Goal: Ask a question: Seek information or help from site administrators or community

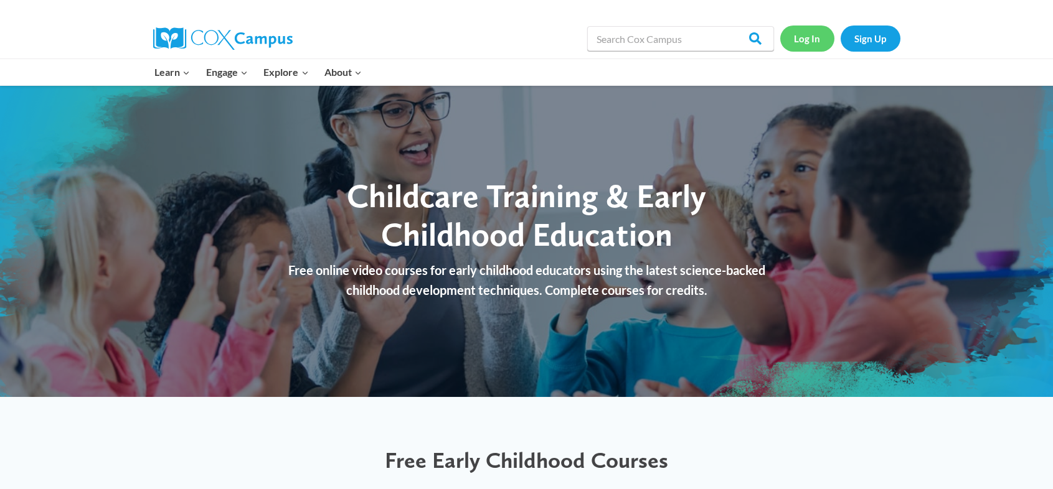
click at [811, 35] on link "Log In" at bounding box center [807, 39] width 54 height 26
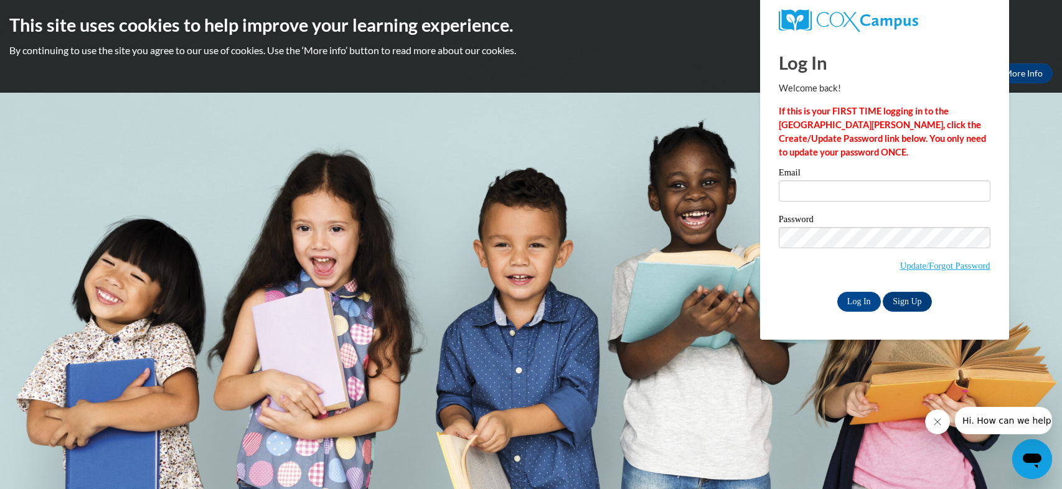
type input "[EMAIL_ADDRESS][DOMAIN_NAME]"
click at [857, 301] on input "Log In" at bounding box center [860, 302] width 44 height 20
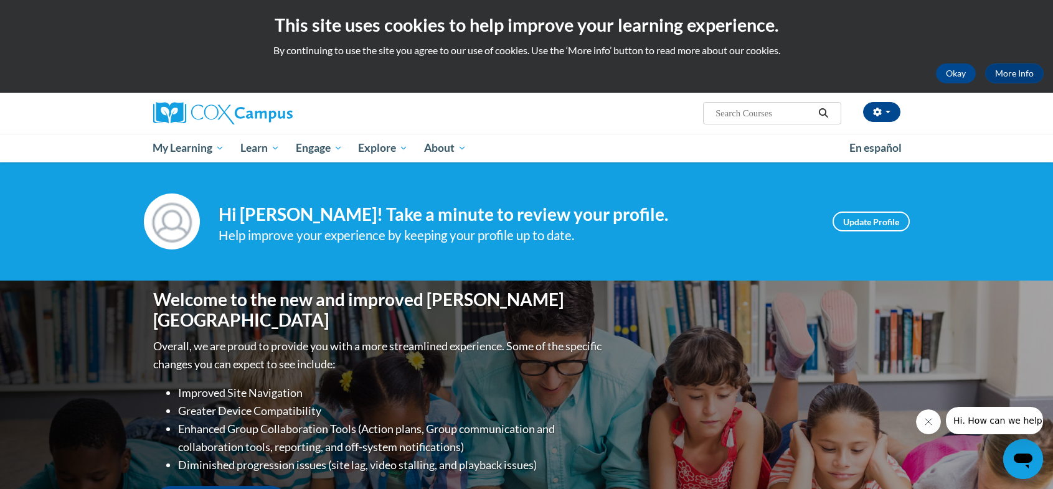
type input "[EMAIL_ADDRESS][DOMAIN_NAME]"
click at [877, 225] on link "Update Profile" at bounding box center [871, 222] width 77 height 20
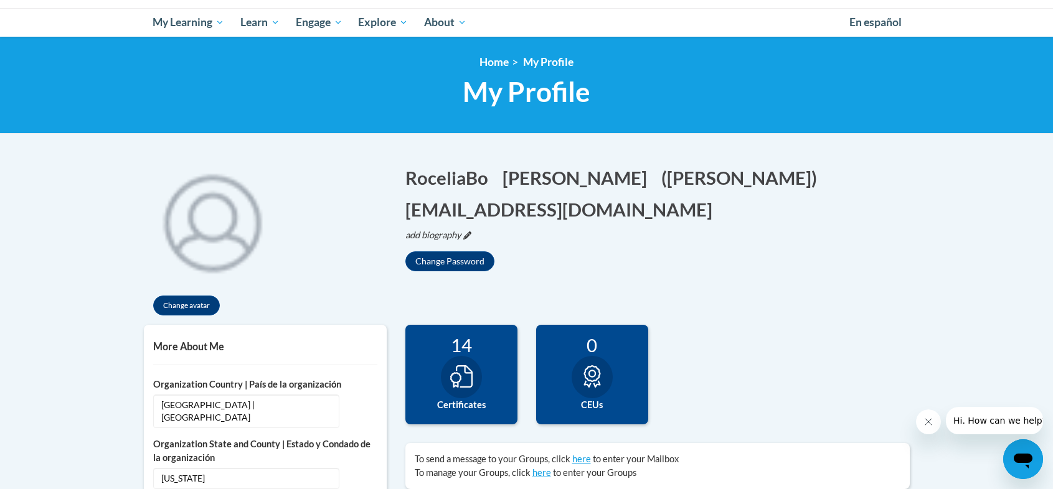
scroll to position [187, 0]
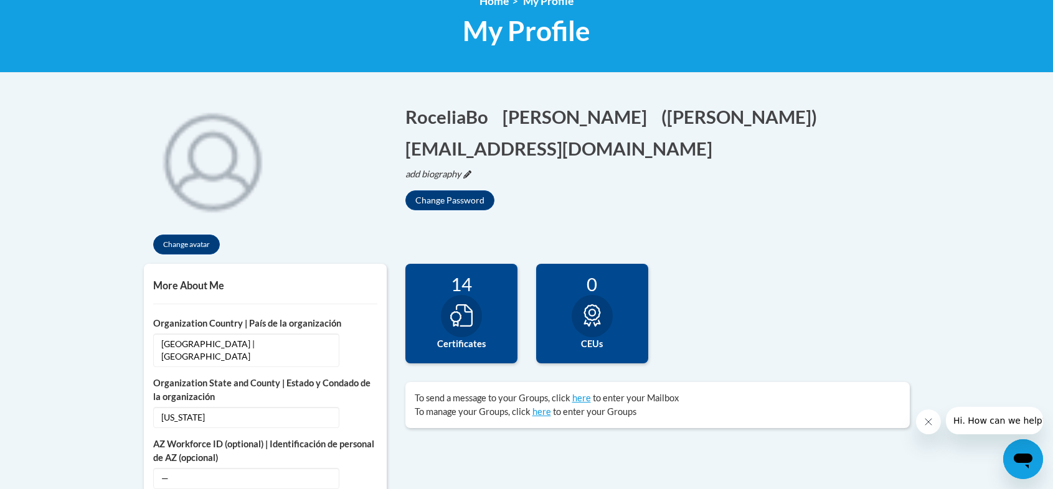
type input "[EMAIL_ADDRESS][DOMAIN_NAME]"
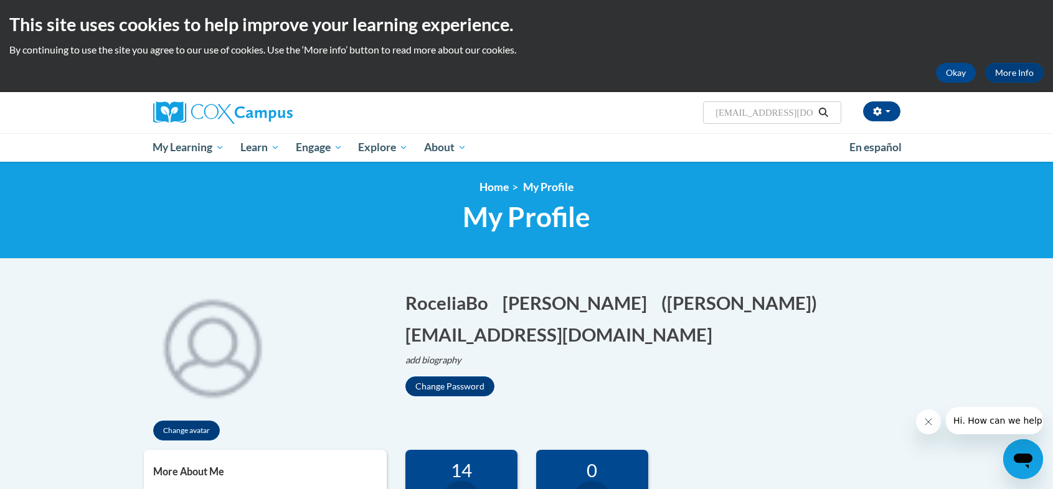
scroll to position [0, 0]
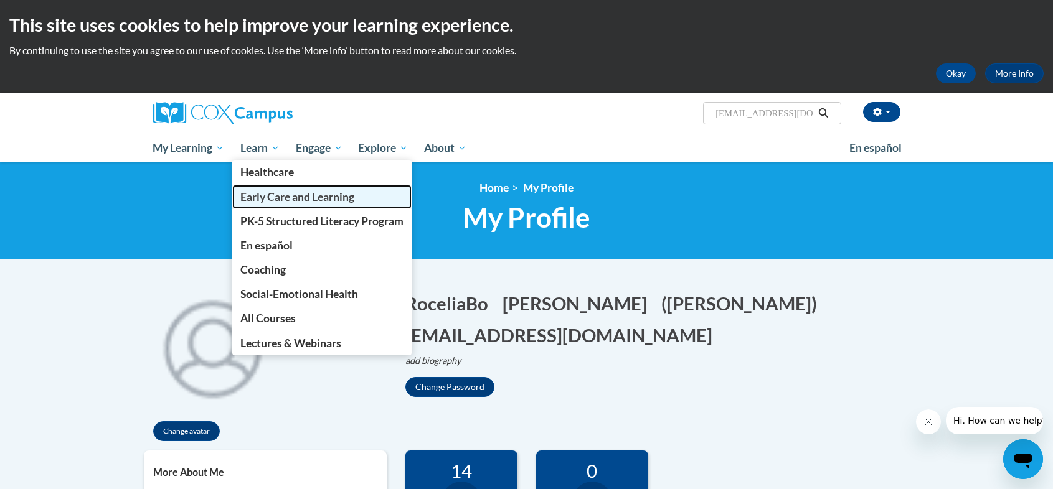
click at [263, 196] on span "Early Care and Learning" at bounding box center [297, 197] width 114 height 13
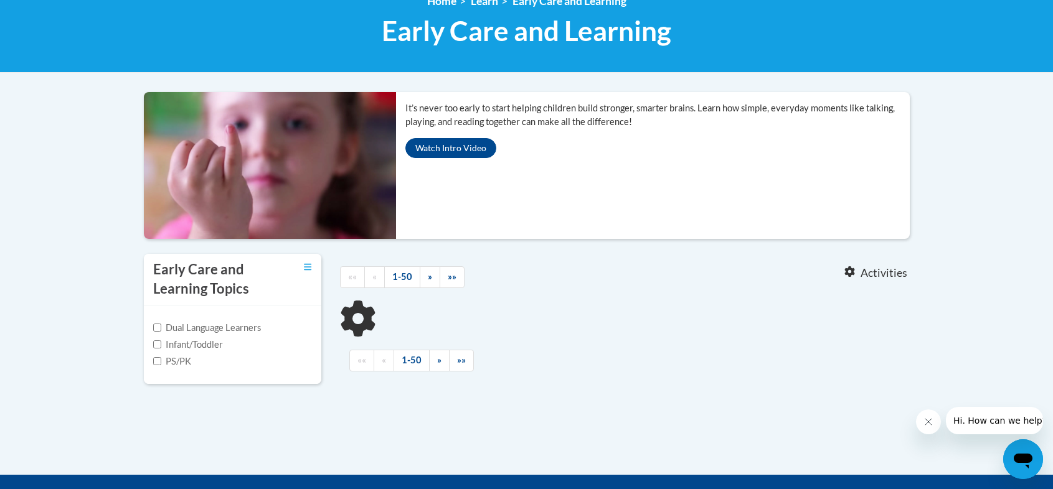
type input "[EMAIL_ADDRESS][DOMAIN_NAME]"
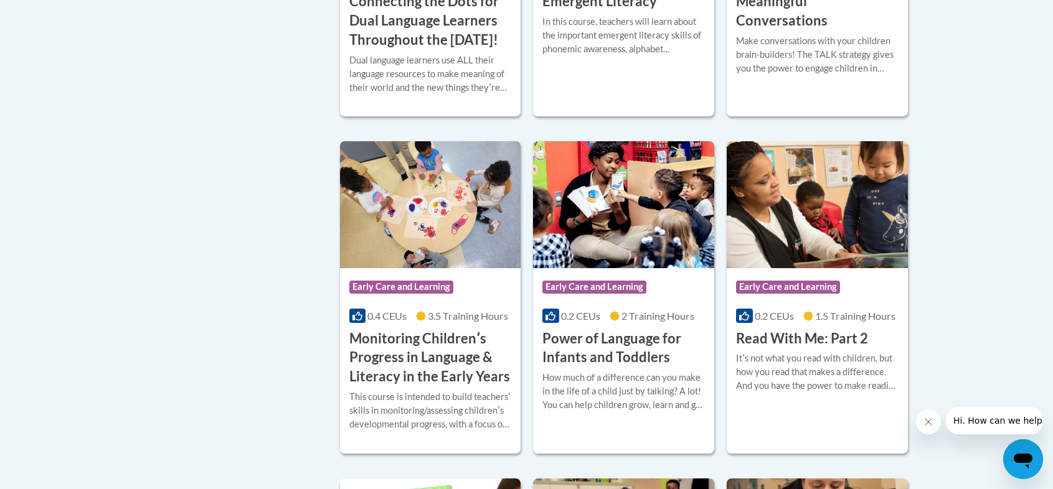
scroll to position [1059, 0]
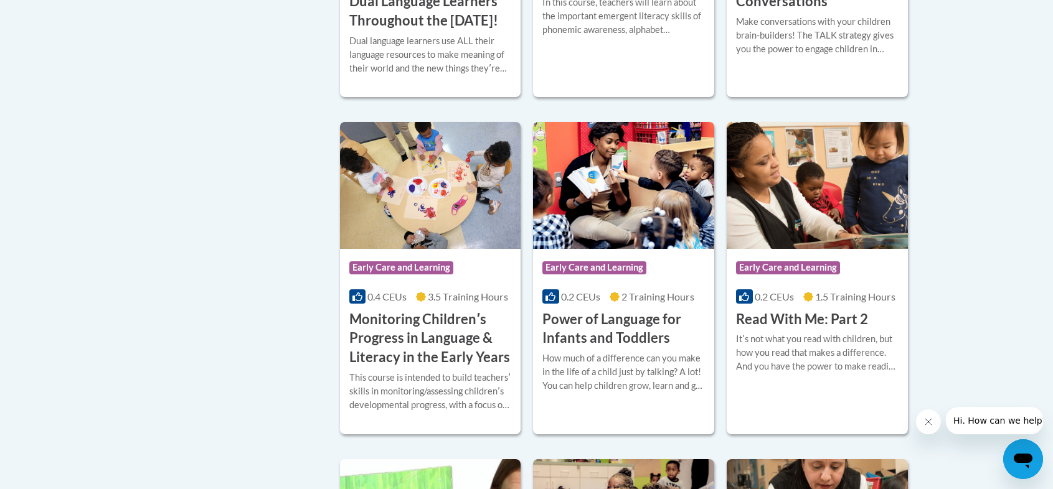
click at [951, 164] on body "This site uses cookies to help improve your learning experience. By continuing …" at bounding box center [526, 186] width 1053 height 2490
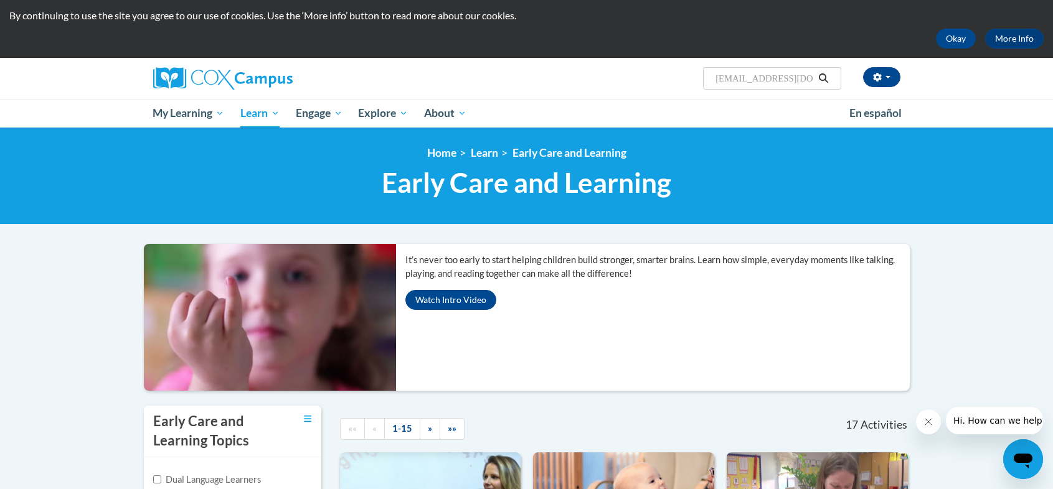
scroll to position [0, 0]
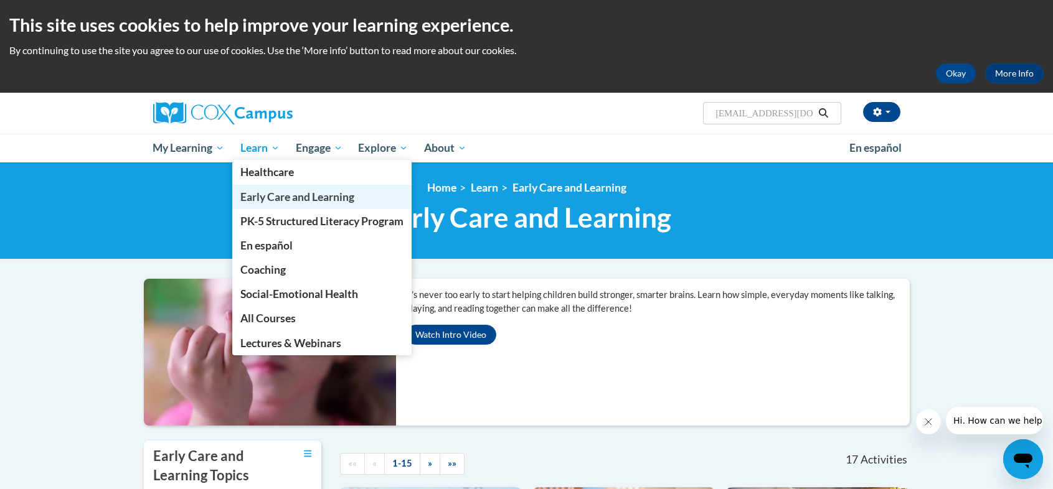
click at [262, 200] on span "Early Care and Learning" at bounding box center [297, 197] width 114 height 13
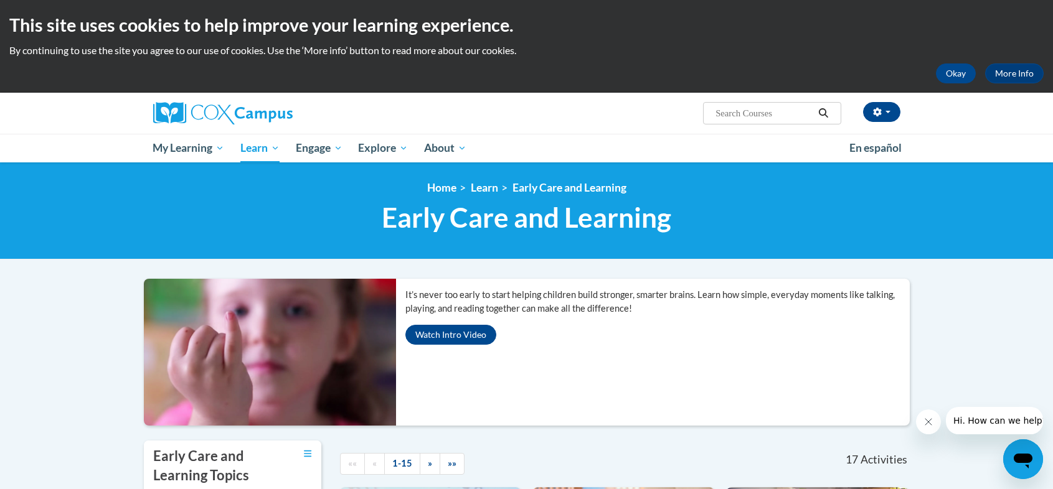
type input "[EMAIL_ADDRESS][DOMAIN_NAME]"
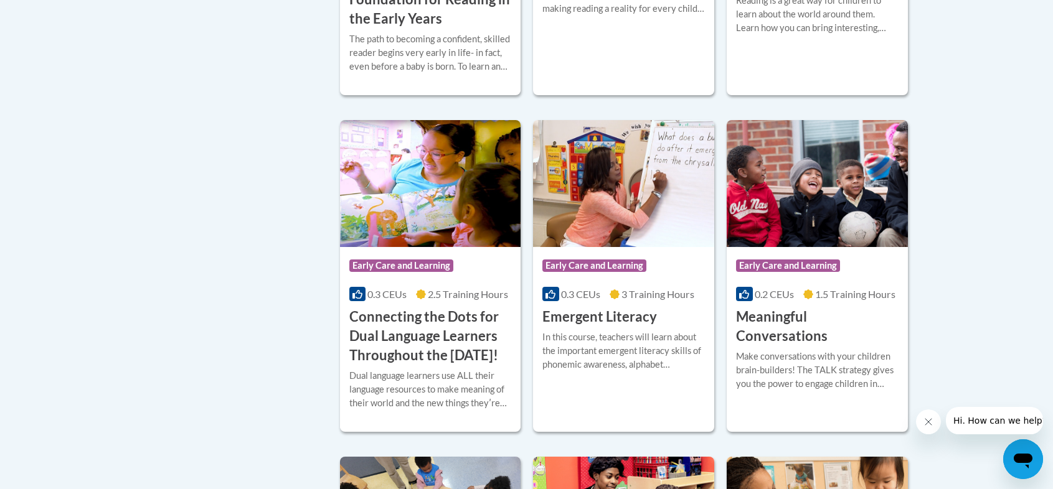
scroll to position [740, 0]
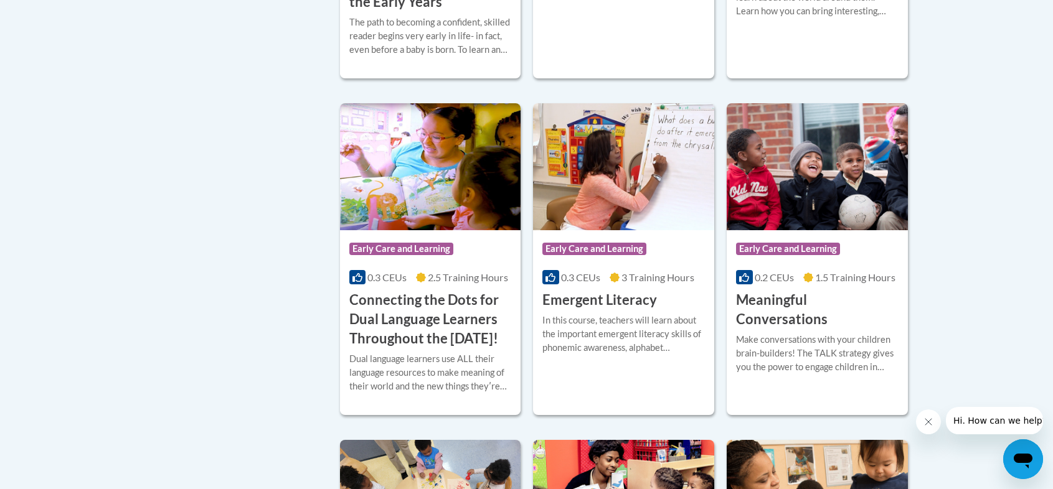
click at [1017, 456] on icon "Open messaging window" at bounding box center [1023, 461] width 19 height 15
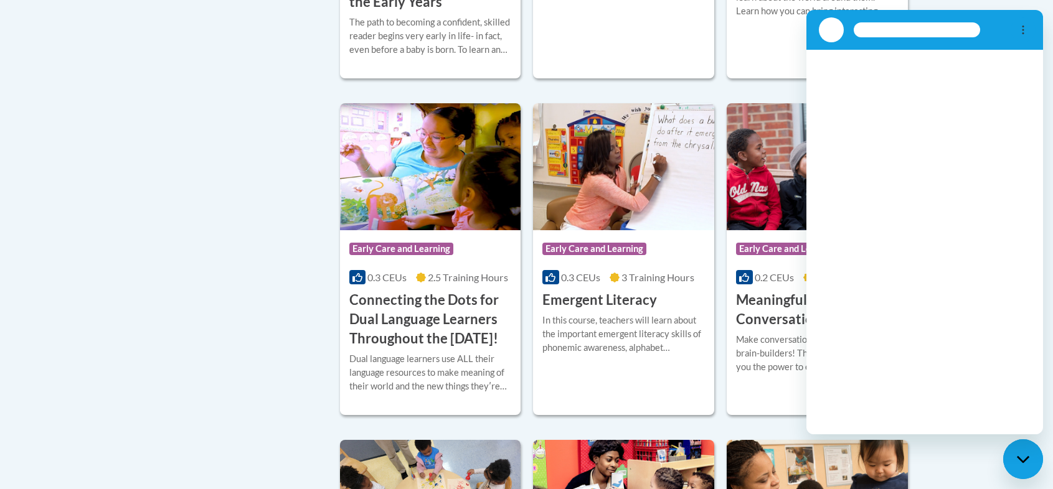
scroll to position [0, 0]
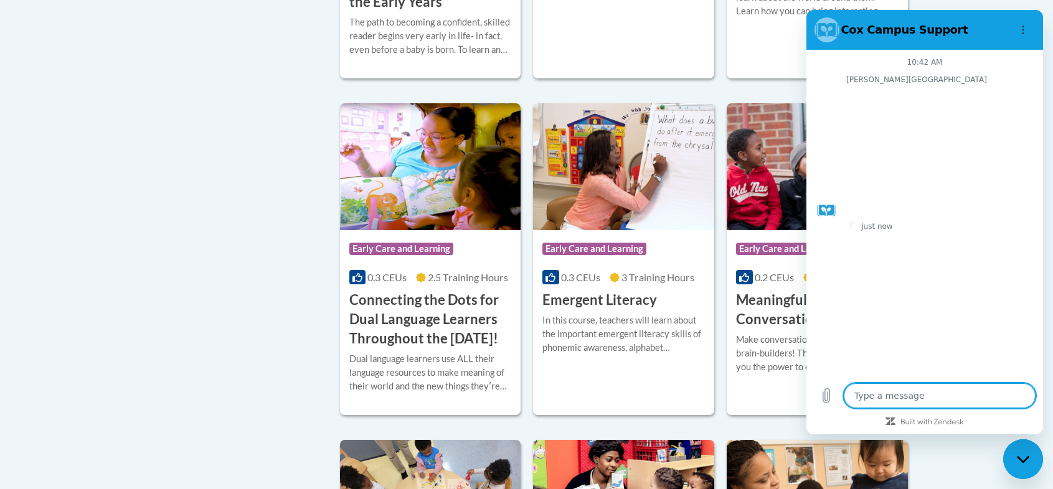
type textarea "x"
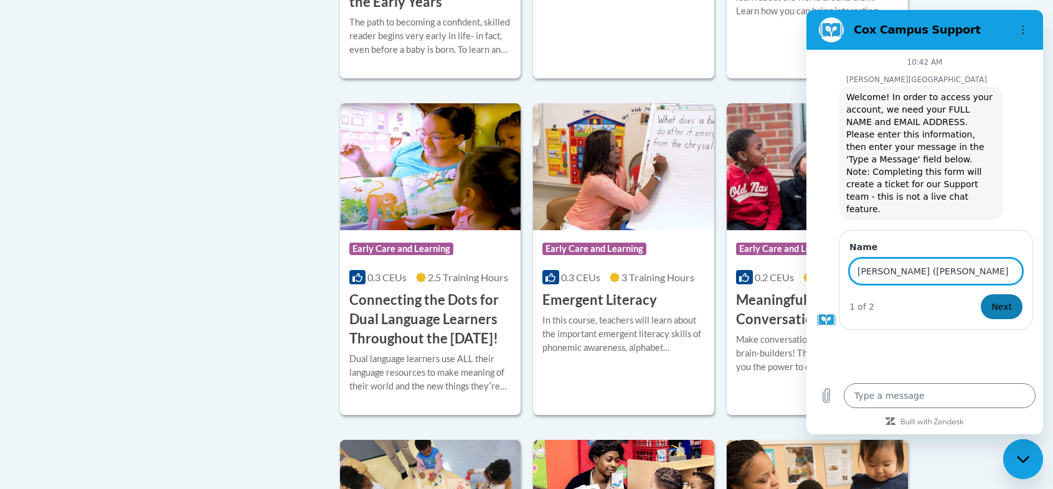
type input "Rocelia (Bo) Patterson"
click at [1008, 300] on span "Next" at bounding box center [1001, 307] width 21 height 15
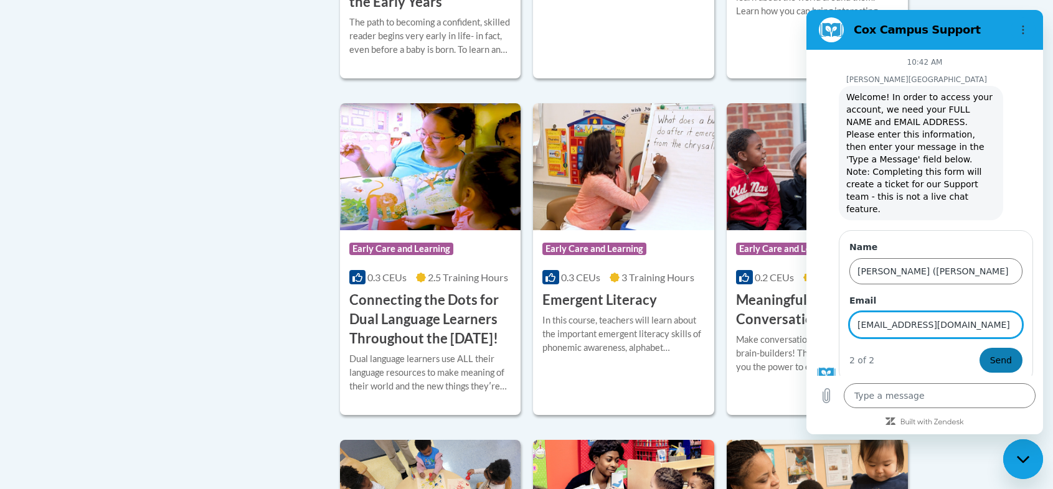
type input "cloudancin4u@aol.com"
click at [1014, 348] on button "Send" at bounding box center [1001, 360] width 43 height 25
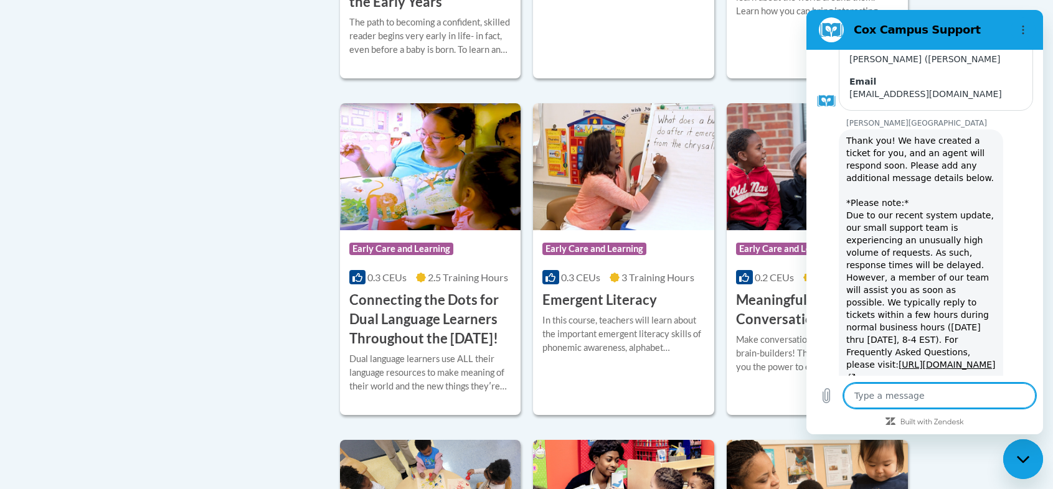
click at [886, 397] on textarea at bounding box center [940, 396] width 192 height 25
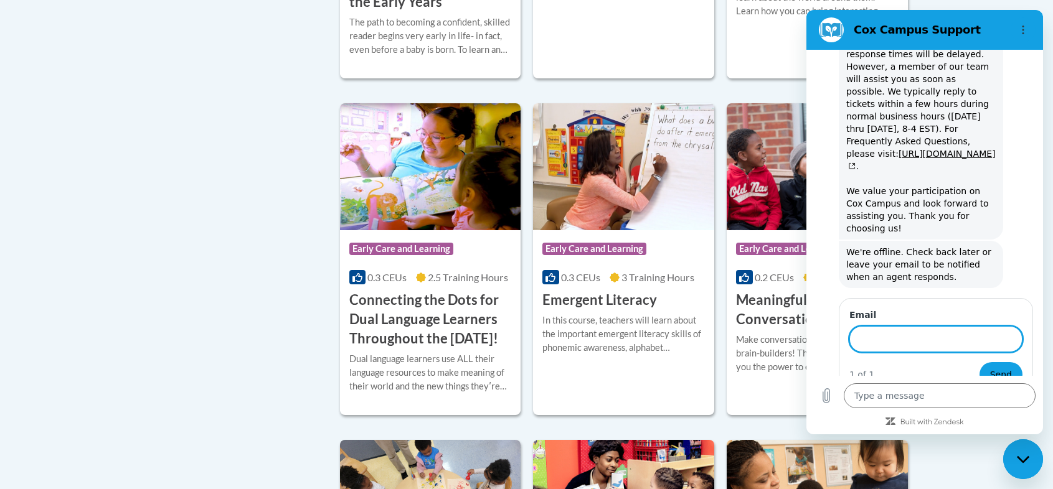
scroll to position [419, 0]
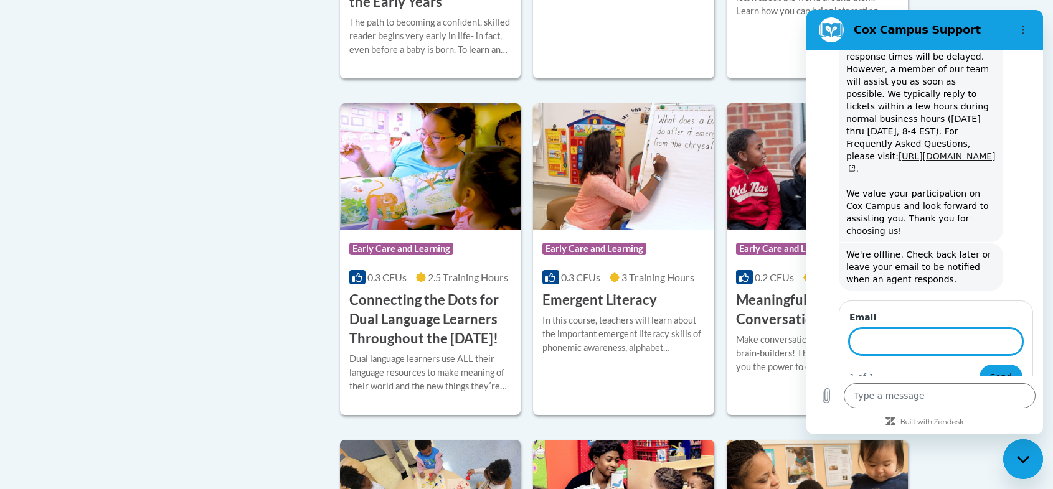
click at [954, 151] on link "https://support.coxcampus.org" at bounding box center [920, 162] width 149 height 22
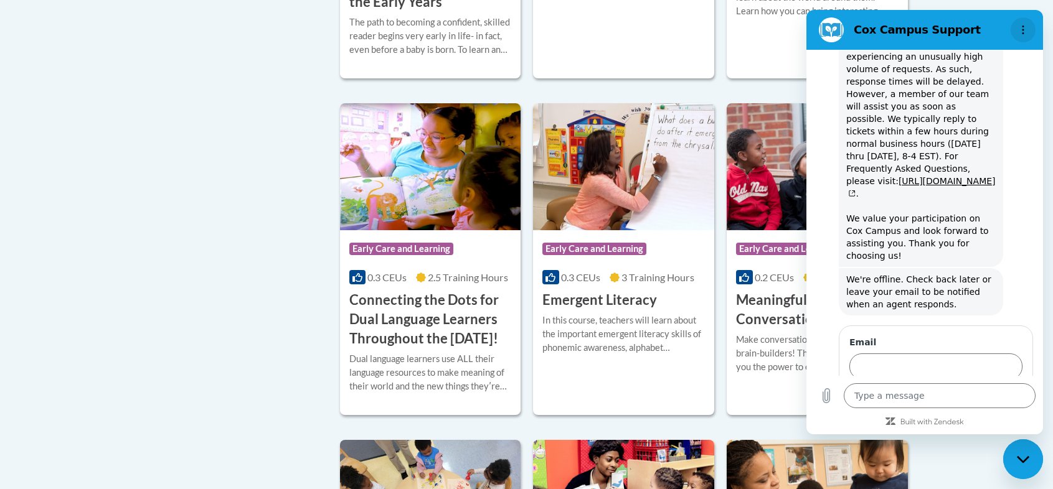
click at [1024, 25] on icon "Options menu" at bounding box center [1023, 30] width 10 height 10
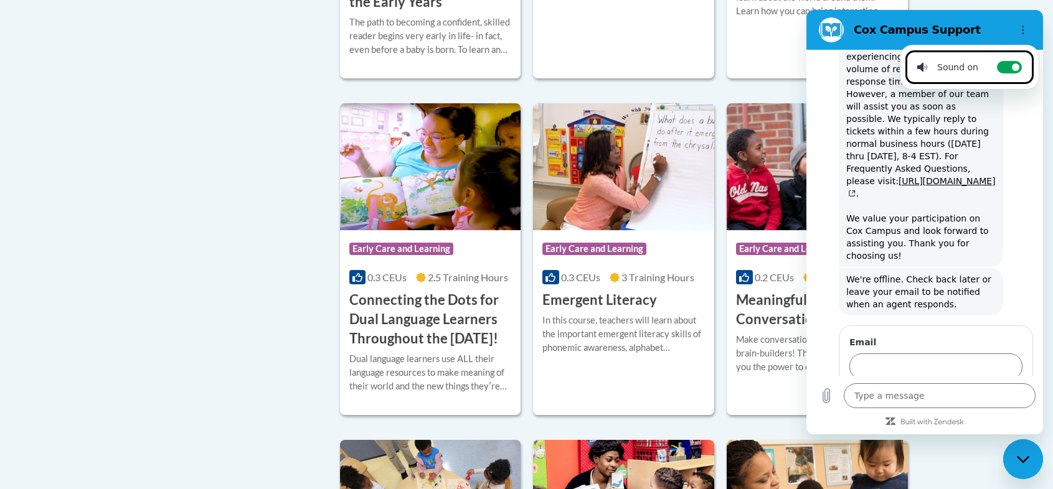
type textarea "x"
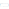
scroll to position [0, 0]
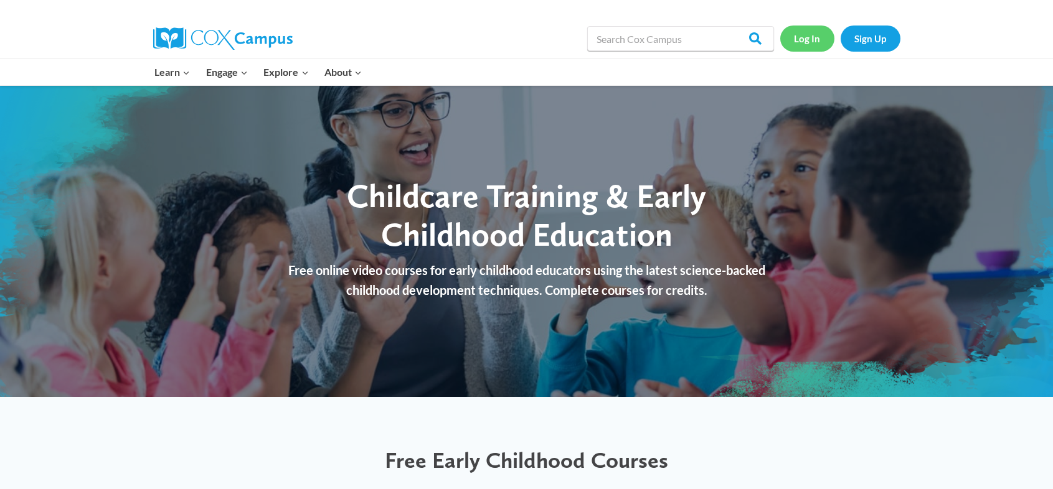
click at [813, 45] on link "Log In" at bounding box center [807, 39] width 54 height 26
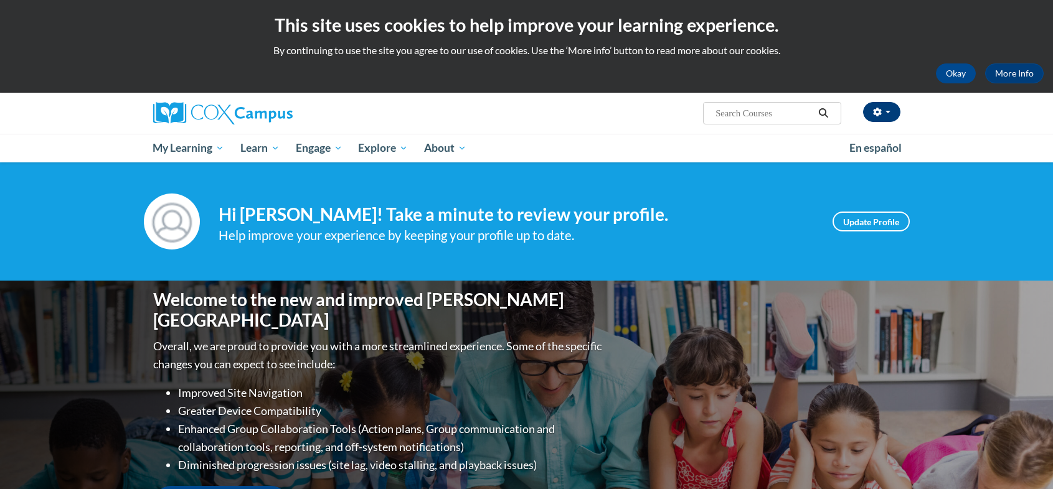
type input "[EMAIL_ADDRESS][DOMAIN_NAME]"
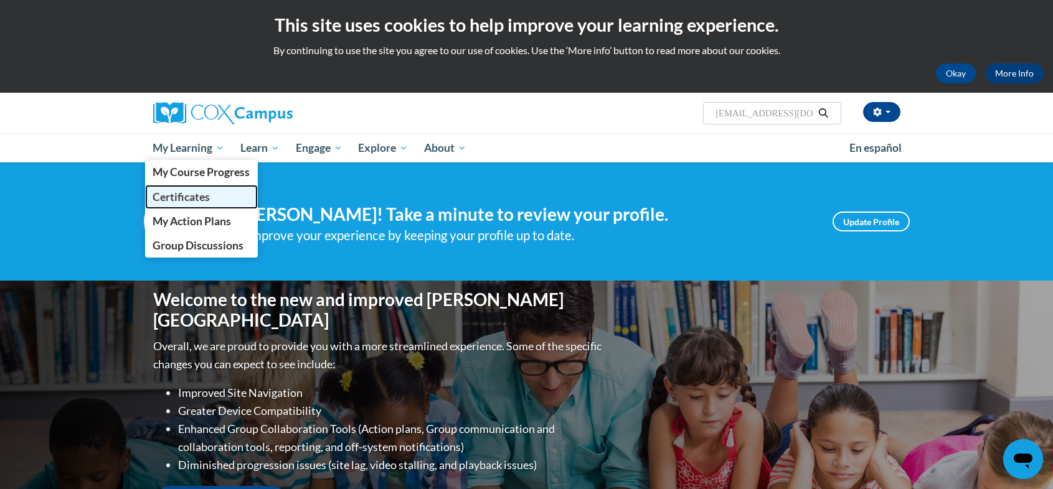
click at [189, 193] on span "Certificates" at bounding box center [181, 197] width 57 height 13
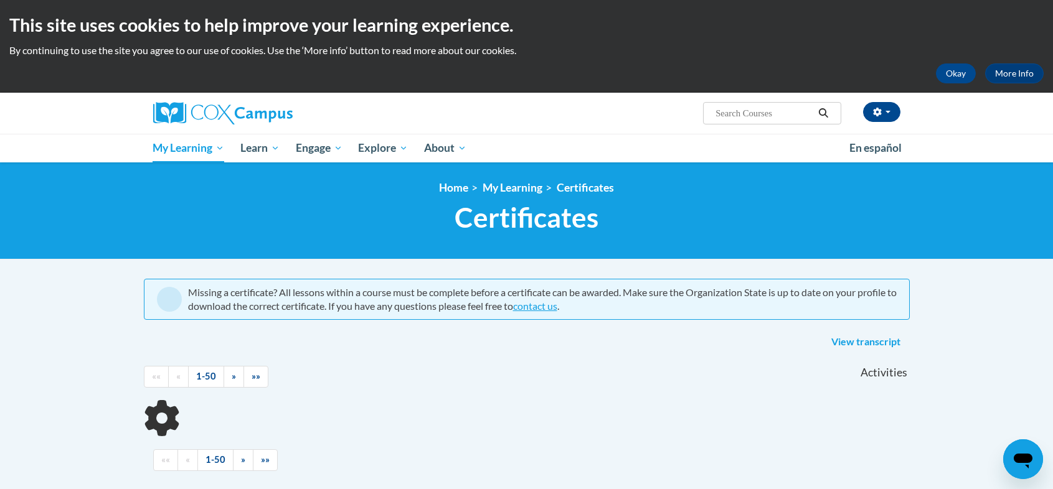
type input "[EMAIL_ADDRESS][DOMAIN_NAME]"
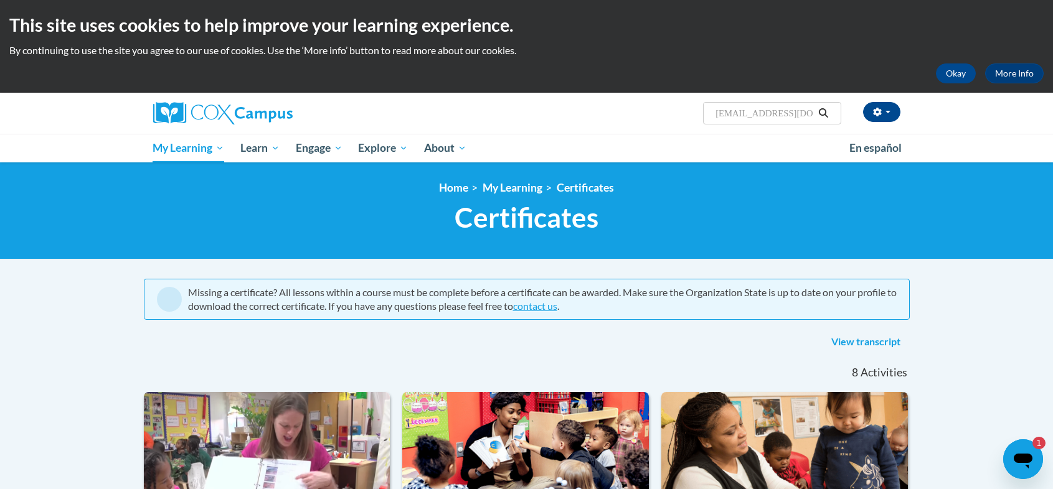
click at [1029, 450] on html "1" at bounding box center [1033, 443] width 25 height 12
click at [1022, 453] on icon "Open messaging window, 1 unread message" at bounding box center [1023, 459] width 22 height 22
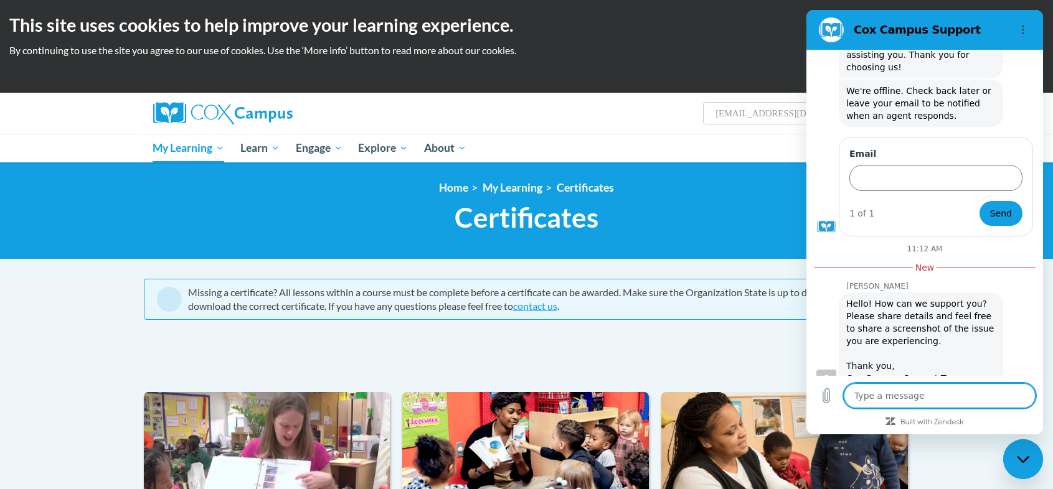
scroll to position [586, 0]
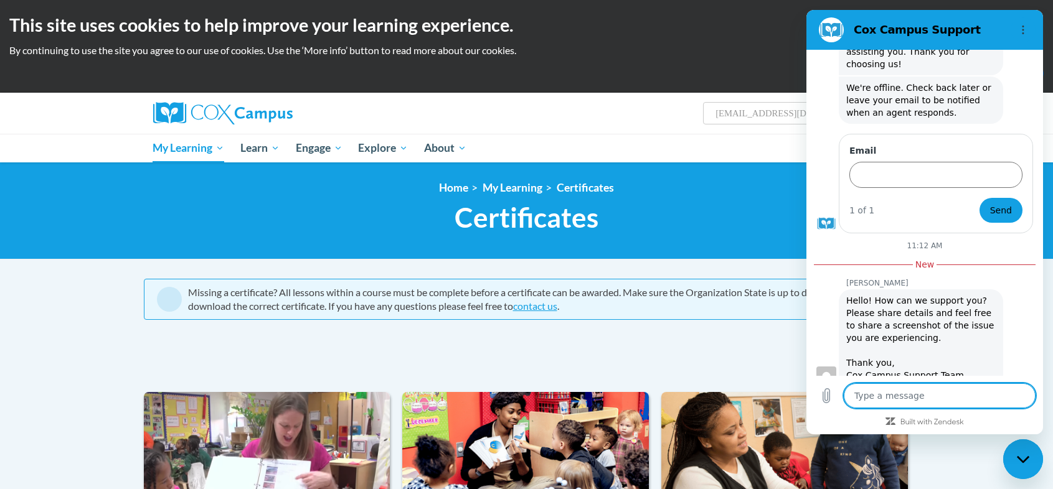
click at [889, 397] on textarea at bounding box center [940, 396] width 192 height 25
type textarea "I"
type textarea "x"
type textarea "I'"
type textarea "x"
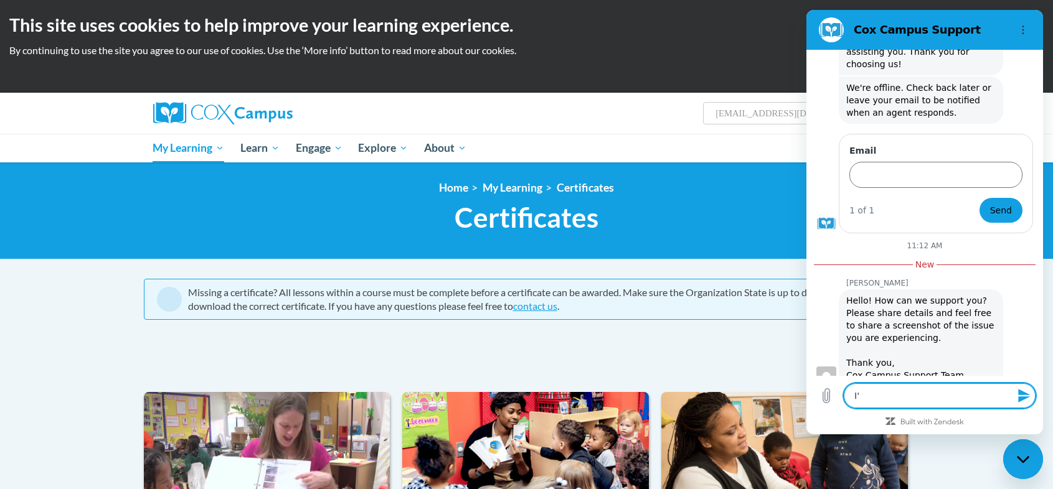
type textarea "I'm"
type textarea "x"
type textarea "I'm"
type textarea "x"
type textarea "I'm l"
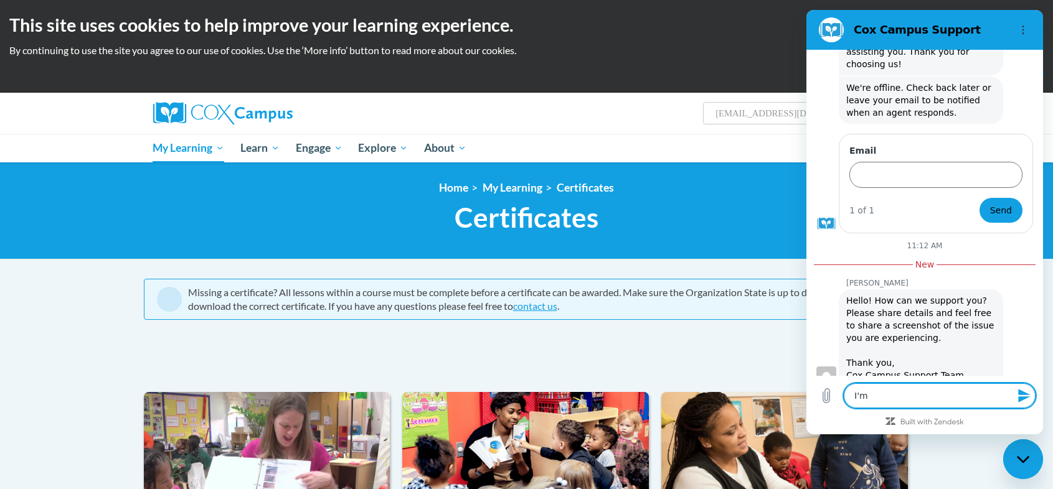
type textarea "x"
type textarea "I'm lo"
type textarea "x"
type textarea "I'm loo"
type textarea "x"
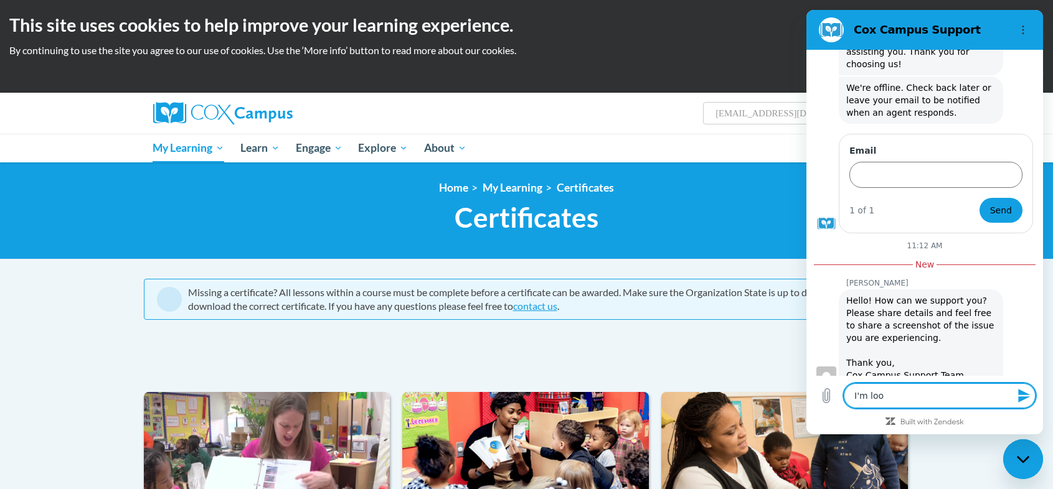
type textarea "I'm look"
type textarea "x"
type textarea "I'm looki"
type textarea "x"
type textarea "I'm lookin"
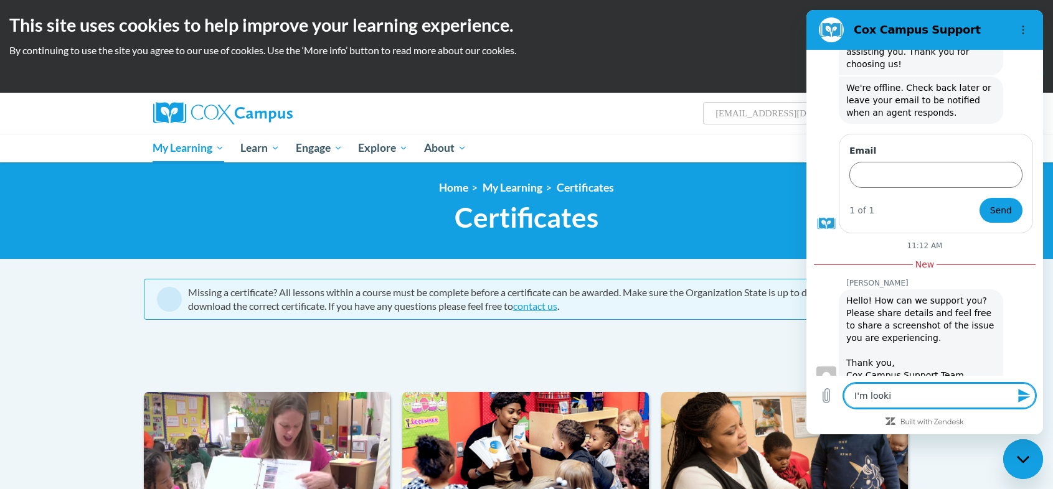
type textarea "x"
type textarea "I'm looking"
type textarea "x"
type textarea "I'm looking"
type textarea "x"
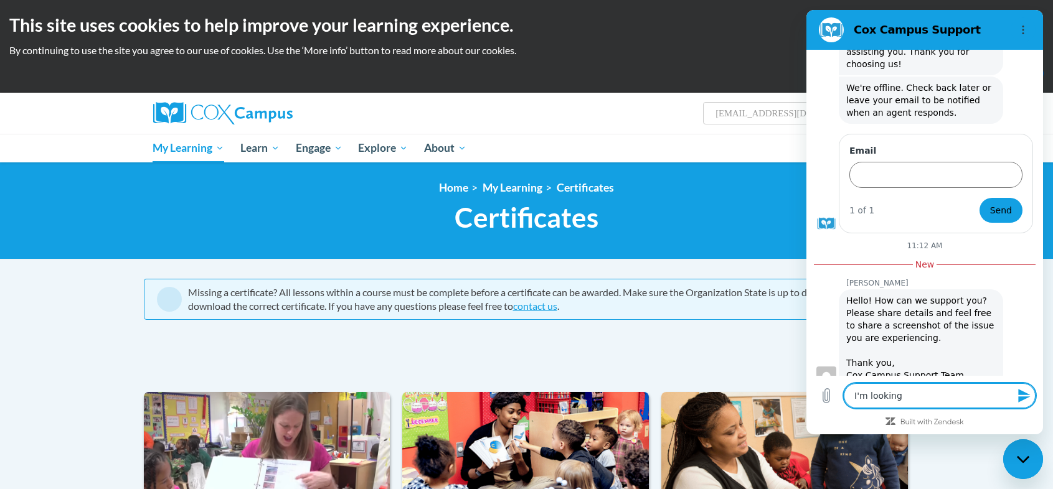
type textarea "I'm looking f"
type textarea "x"
type textarea "I'm looking fo"
type textarea "x"
type textarea "I'm looking for"
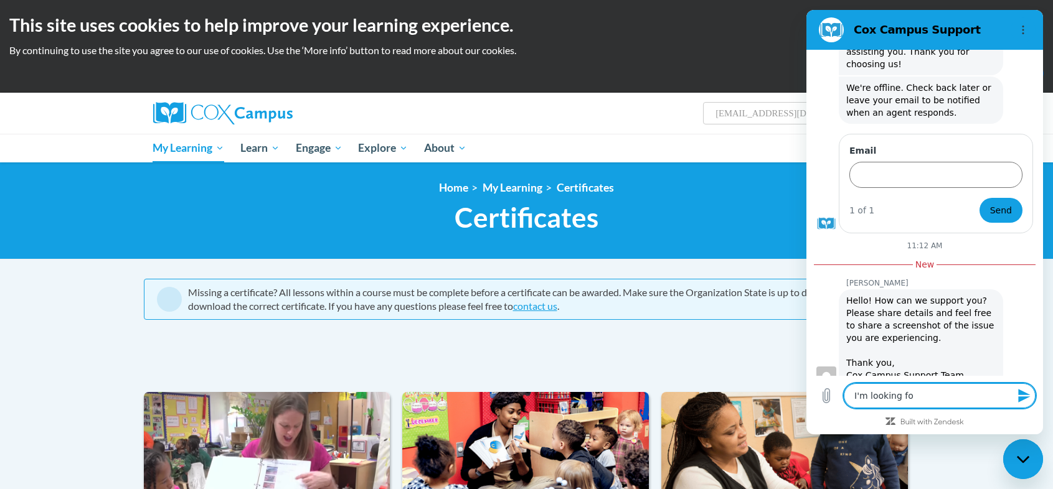
type textarea "x"
type textarea "I'm looking for"
type textarea "x"
type textarea "I'm looking for l"
type textarea "x"
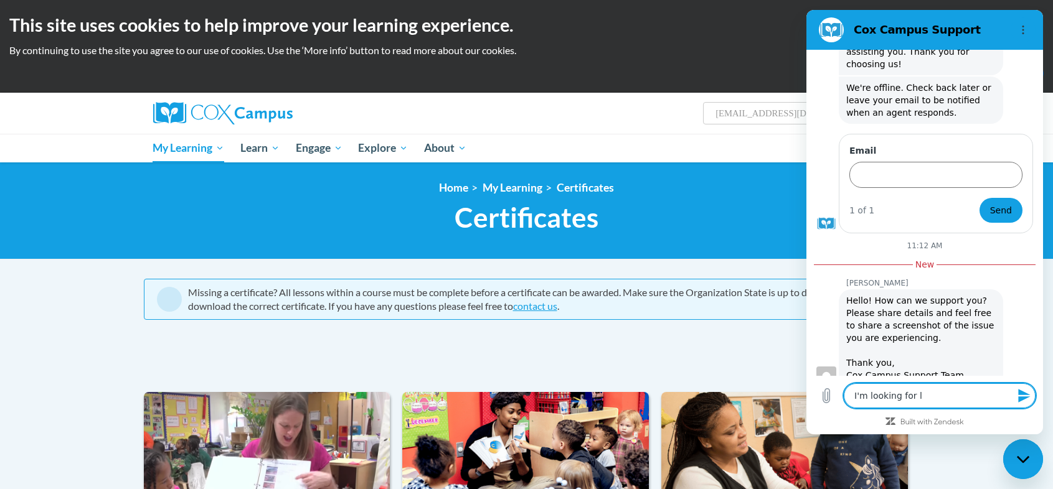
type textarea "I'm looking for li"
type textarea "x"
type textarea "I'm looking for lit"
type textarea "x"
type textarea "I'm looking for lite"
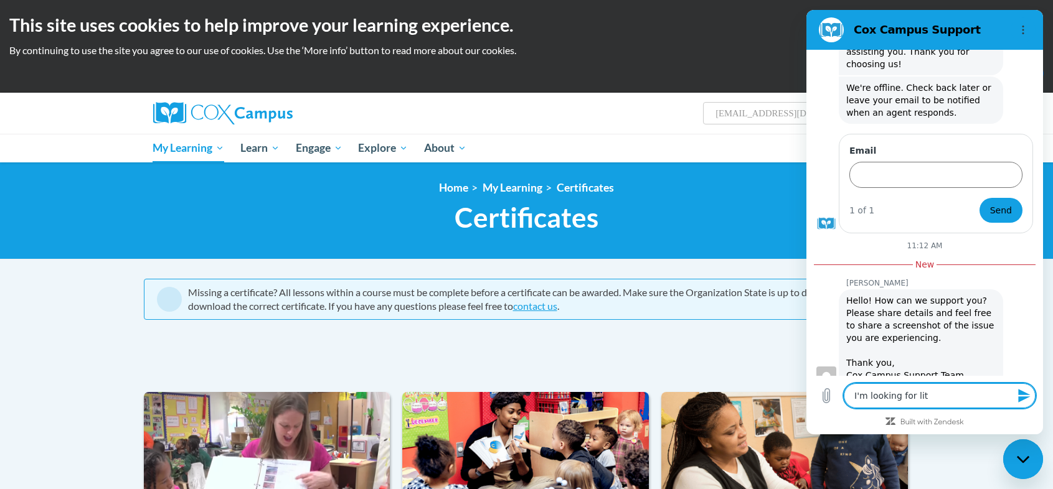
type textarea "x"
type textarea "I'm looking for liter"
type textarea "x"
type textarea "I'm looking for litera"
type textarea "x"
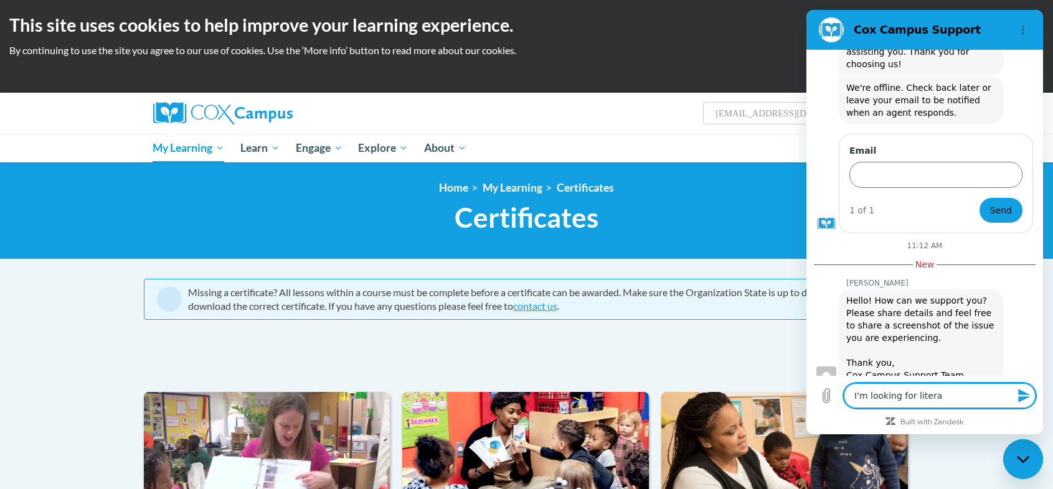
type textarea "I'm looking for literac"
type textarea "x"
type textarea "I'm looking for literacy"
type textarea "x"
type textarea "I'm looking for literacy"
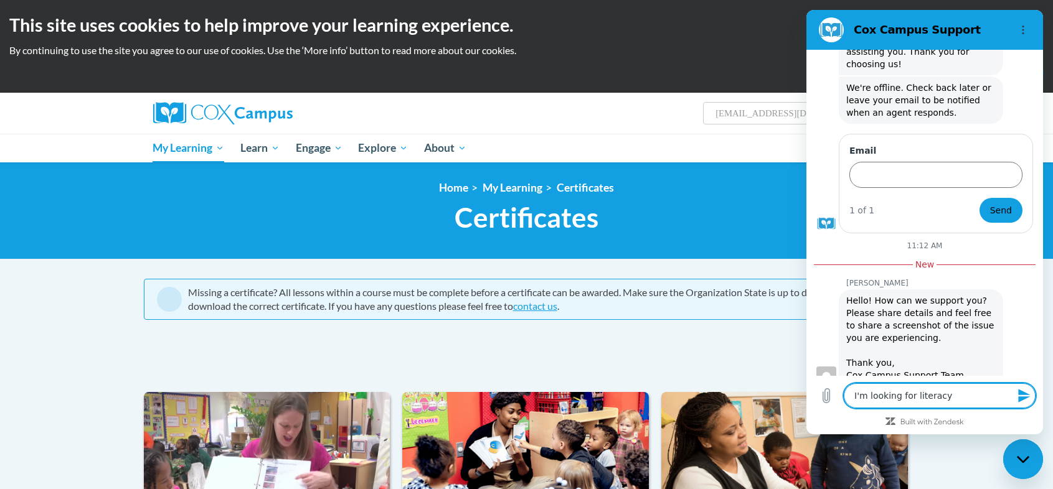
type textarea "x"
type textarea "I'm looking for literacy f"
type textarea "x"
type textarea "I'm looking for literacy"
type textarea "x"
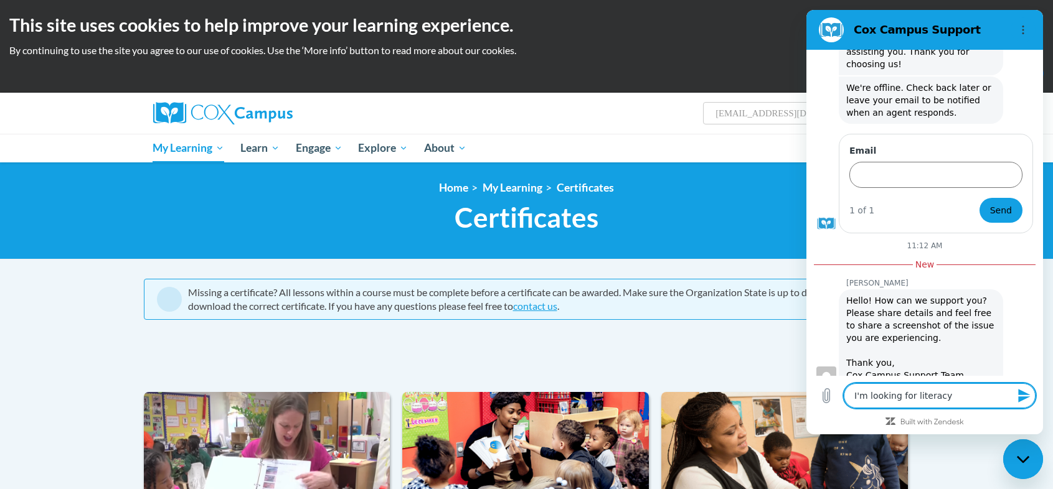
type textarea "I'm looking for literacy t"
type textarea "x"
type textarea "I'm looking for literacy tr"
type textarea "x"
type textarea "I'm looking for literacy tra"
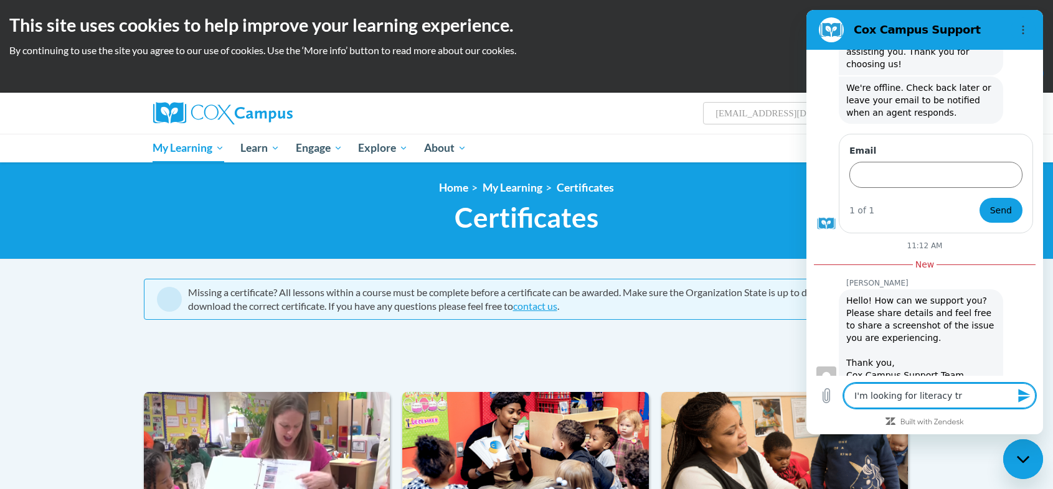
type textarea "x"
type textarea "I'm looking for literacy trai"
type textarea "x"
type textarea "I'm looking for literacy train"
type textarea "x"
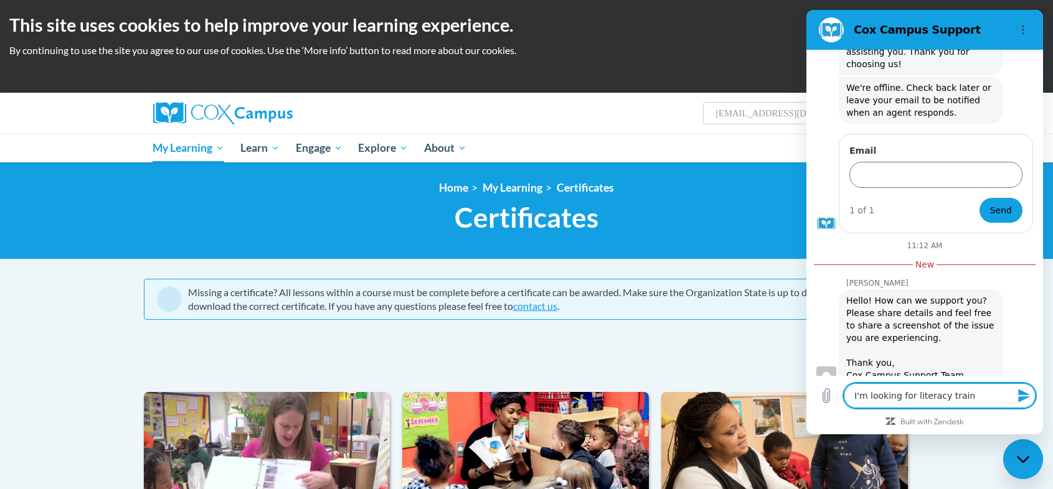
type textarea "I'm looking for literacy traini"
type textarea "x"
type textarea "I'm looking for literacy trainin"
type textarea "x"
type textarea "I'm looking for literacy training"
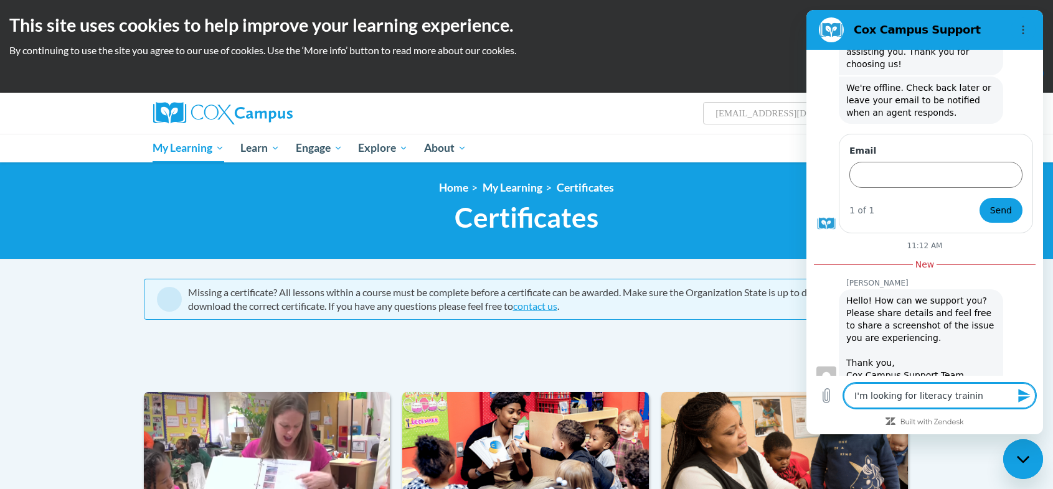
type textarea "x"
type textarea "I'm looking for literacy training"
type textarea "x"
type textarea "I'm looking for literacy training t"
type textarea "x"
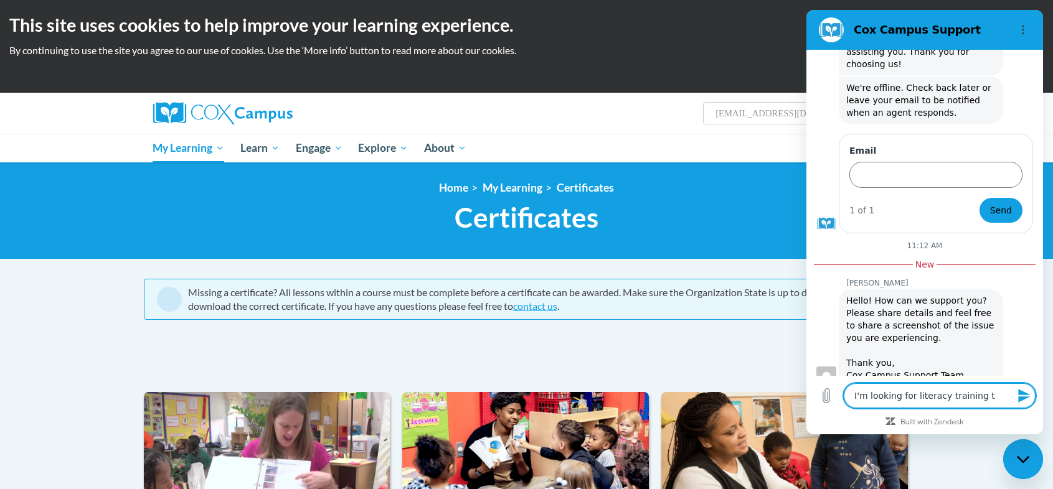
type textarea "I'm looking for literacy training th"
type textarea "x"
type textarea "I'm looking for literacy training tha"
type textarea "x"
type textarea "I'm looking for literacy training that"
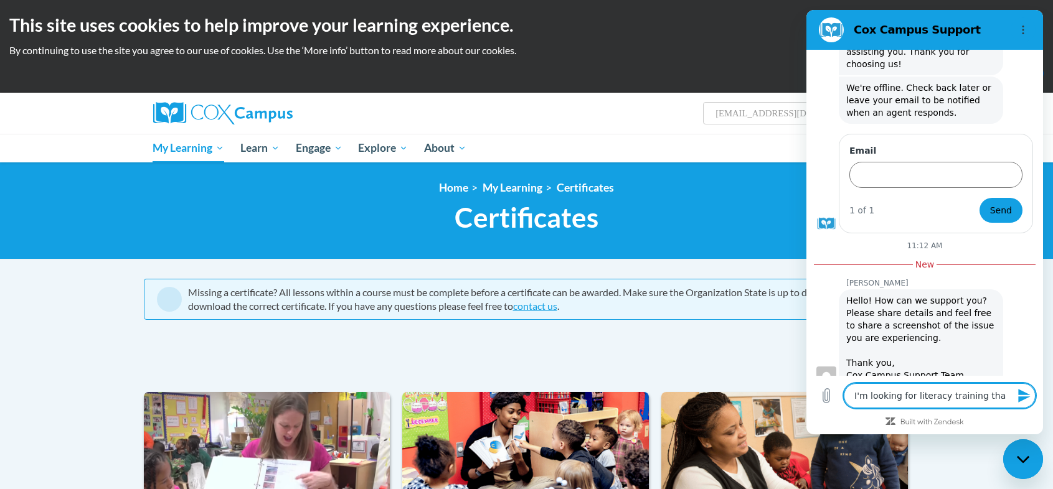
type textarea "x"
type textarea "I'm looking for literacy training that"
type textarea "x"
type textarea "I'm looking for literacy training that c"
type textarea "x"
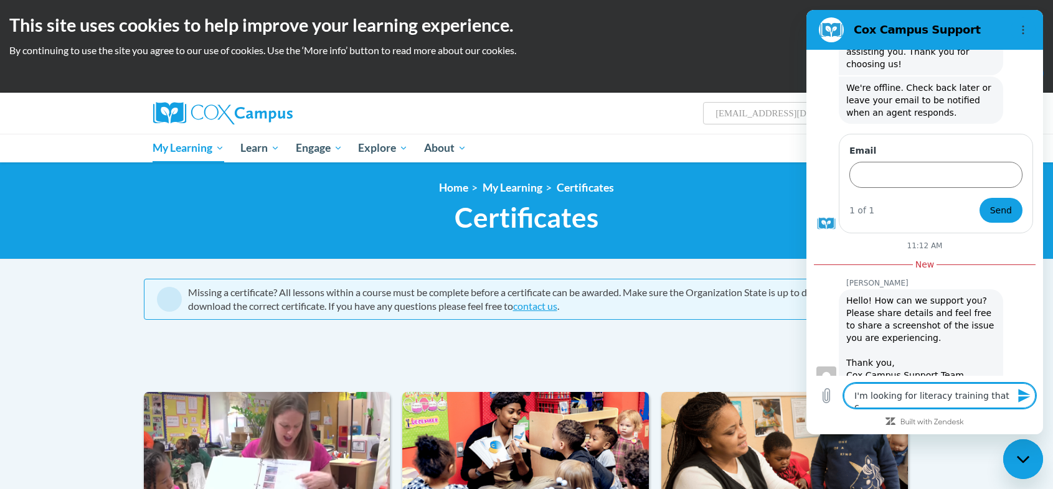
type textarea "I'm looking for literacy training that co"
type textarea "x"
type textarea "I'm looking for literacy training that com"
type textarea "x"
type textarea "I'm looking for literacy training that comp"
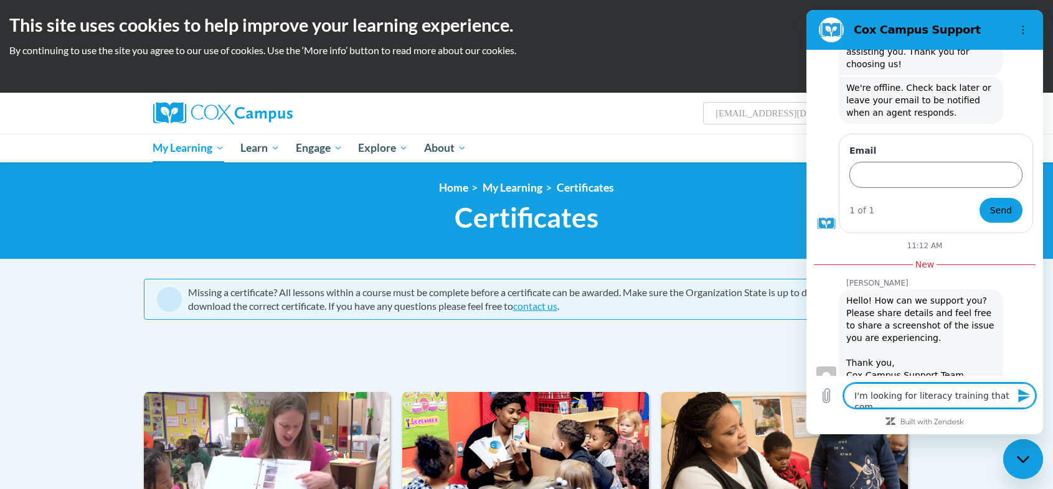
type textarea "x"
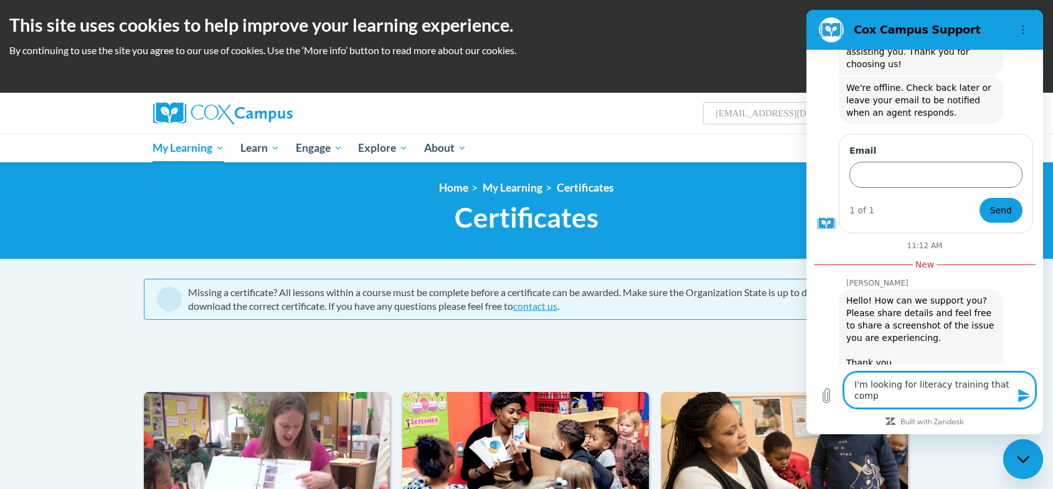
type textarea "I'm looking for literacy training that compl"
type textarea "x"
type textarea "I'm looking for literacy training that compli"
type textarea "x"
type textarea "I'm looking for literacy training that complie"
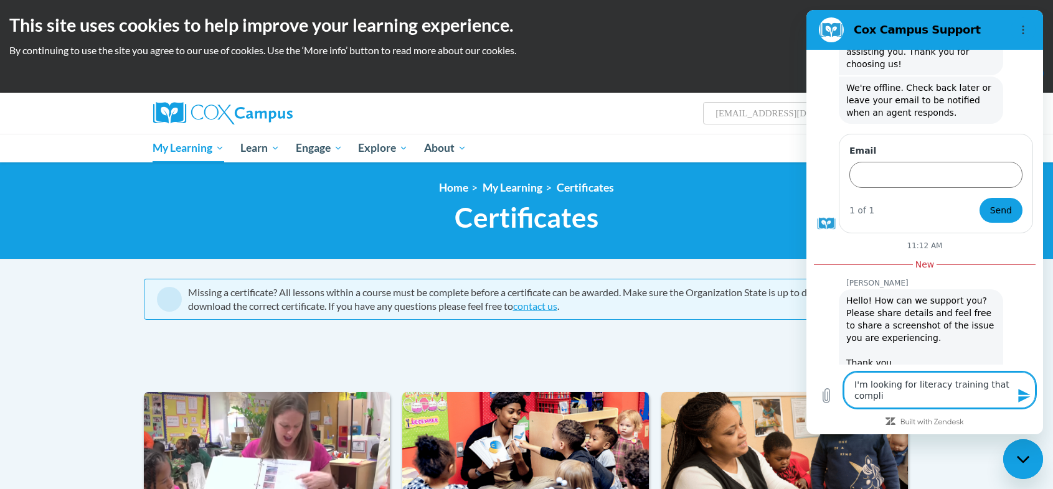
type textarea "x"
type textarea "I'm looking for literacy training that complies"
type textarea "x"
type textarea "I'm looking for literacy training that complies"
type textarea "x"
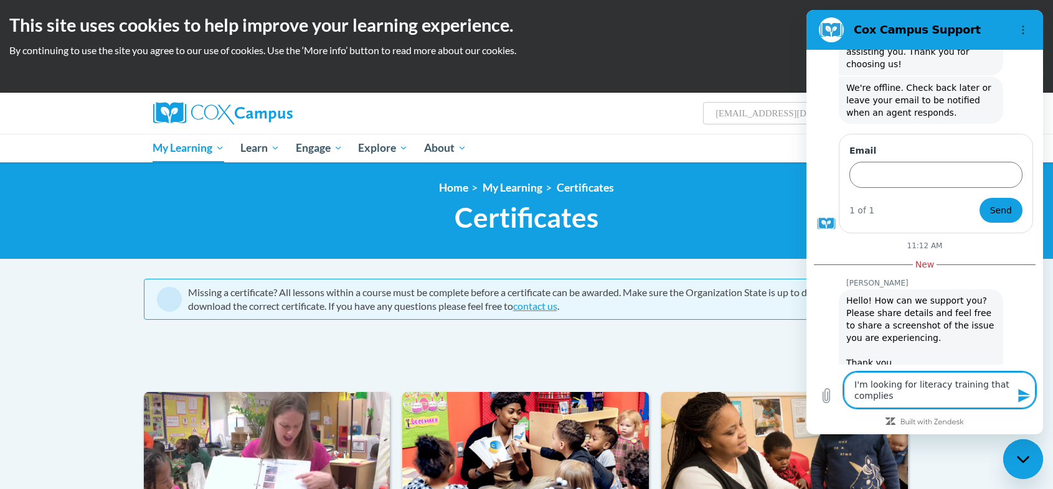
type textarea "I'm looking for literacy training that complies w"
type textarea "x"
type textarea "I'm looking for literacy training that complies wi"
type textarea "x"
type textarea "I'm looking for literacy training that complies wit"
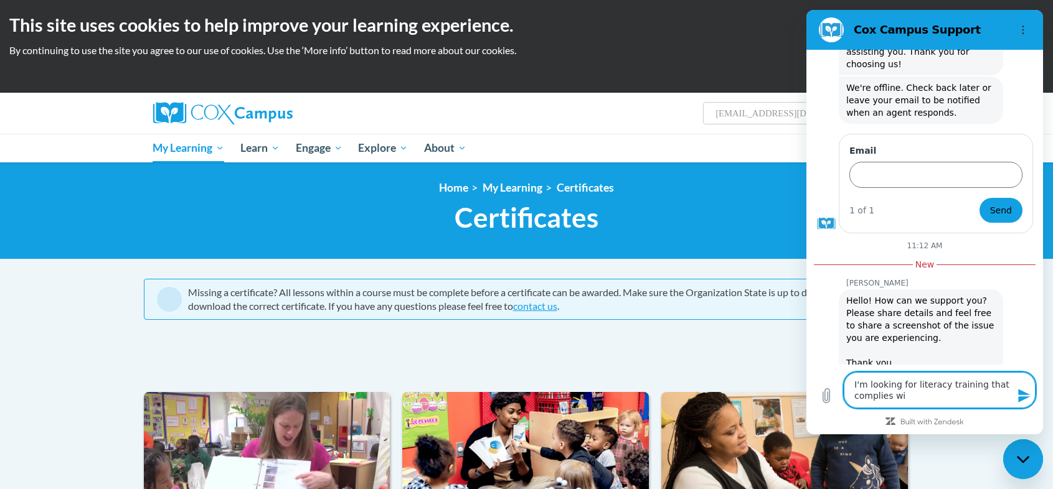
type textarea "x"
type textarea "I'm looking for literacy training that complies with"
type textarea "x"
type textarea "I'm looking for literacy training that complies with"
type textarea "x"
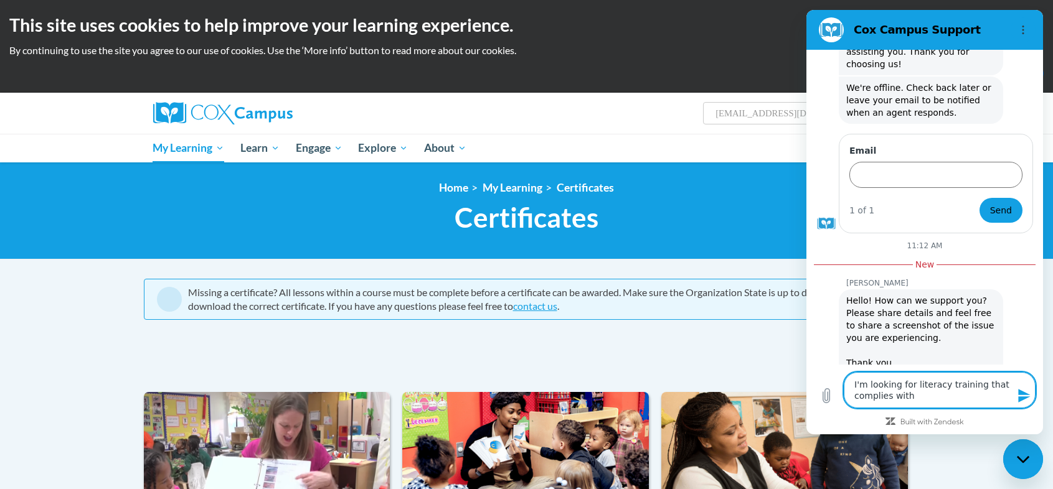
type textarea "I'm looking for literacy training that complies with B"
type textarea "x"
type textarea "I'm looking for literacy training that complies with BF"
type textarea "x"
type textarea "I'm looking for literacy training that complies with BFT"
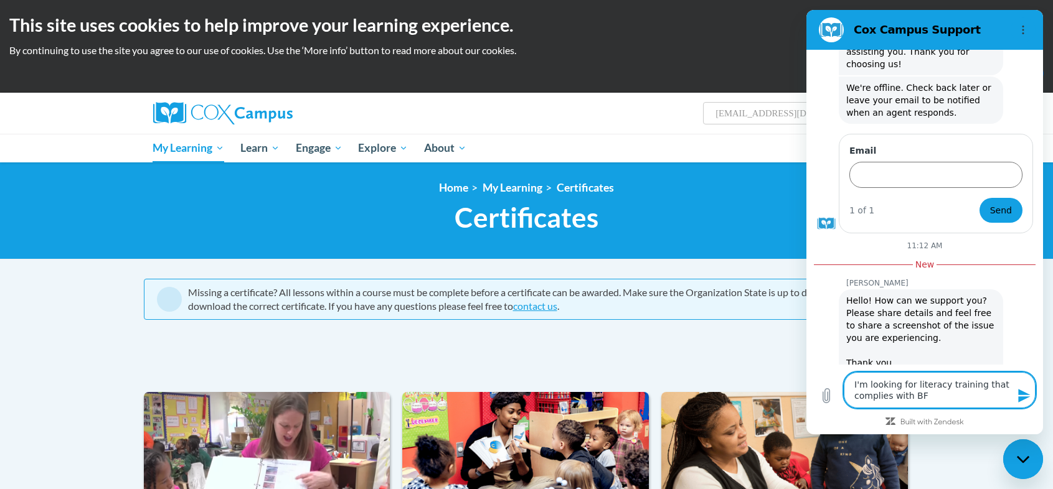
type textarea "x"
type textarea "I'm looking for literacy training that complies with BFTS"
type textarea "x"
type textarea "I'm looking for literacy training that complies with BFTS"
type textarea "x"
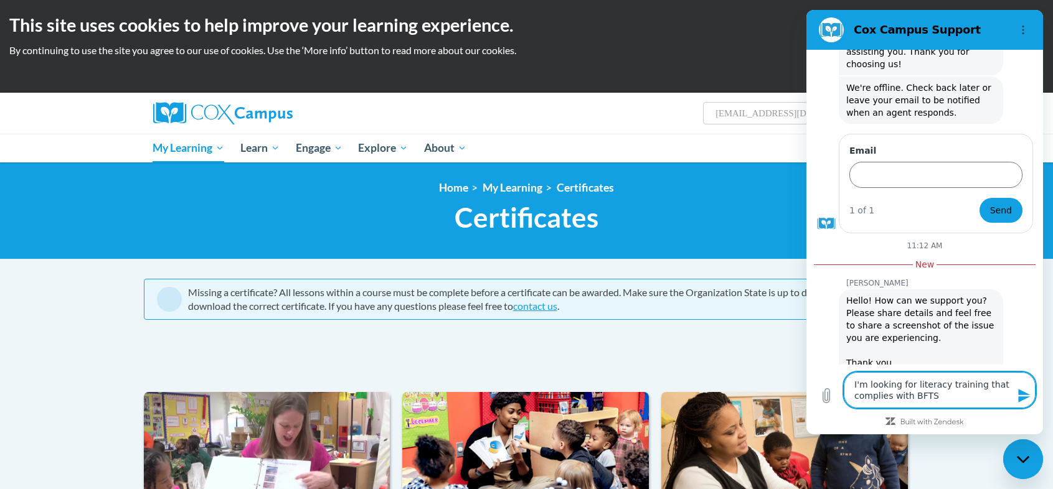
type textarea "I'm looking for literacy training that complies with BFTS l"
type textarea "x"
type textarea "I'm looking for literacy training that complies with BFTS li"
type textarea "x"
type textarea "I'm looking for literacy training that complies with BFTS lit"
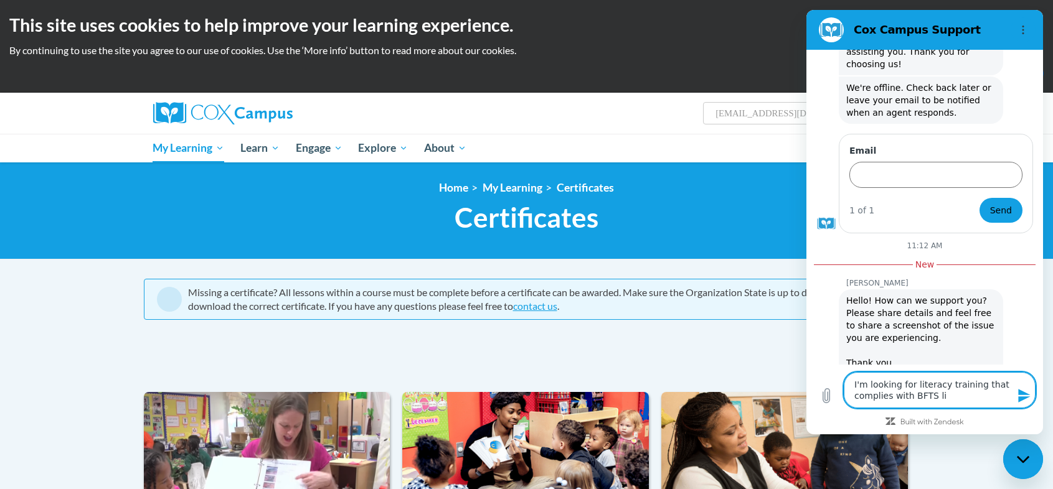
type textarea "x"
type textarea "I'm looking for literacy training that complies with BFTS lite"
type textarea "x"
type textarea "I'm looking for literacy training that complies with BFTS liter"
type textarea "x"
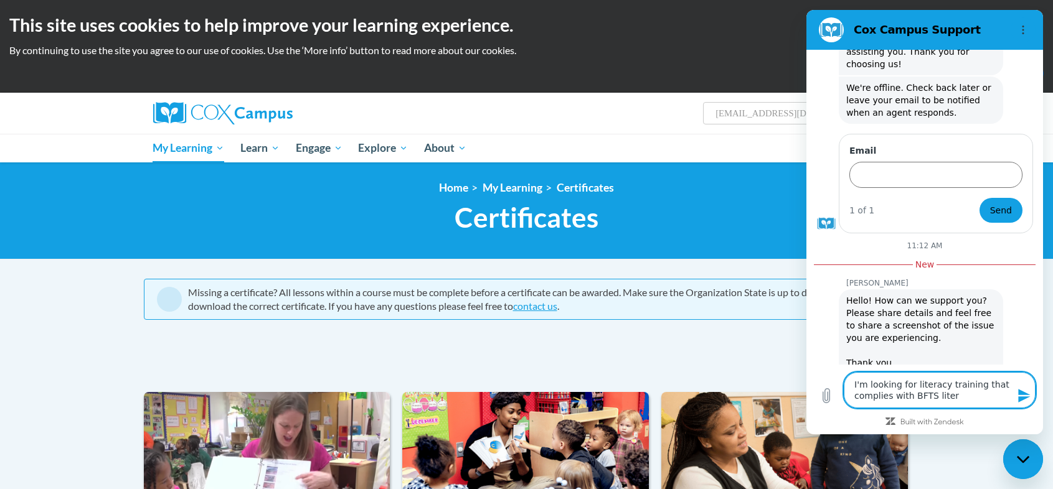
type textarea "I'm looking for literacy training that complies with BFTS litera"
type textarea "x"
type textarea "I'm looking for literacy training that complies with BFTS literac"
type textarea "x"
type textarea "I'm looking for literacy training that complies with BFTS literacy"
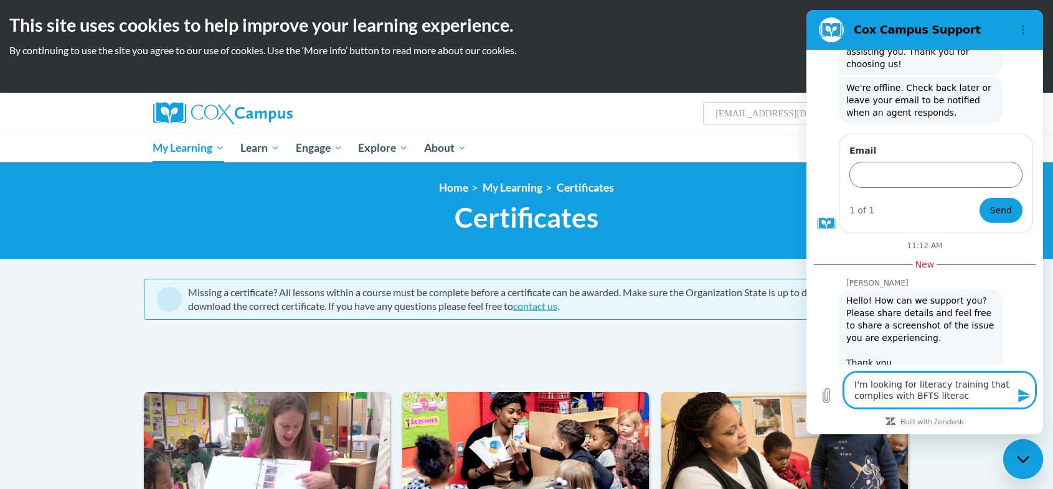
type textarea "x"
type textarea "I'm looking for literacy training that complies with BFTS literacy"
type textarea "x"
type textarea "I'm looking for literacy training that complies with BFTS literacy t"
type textarea "x"
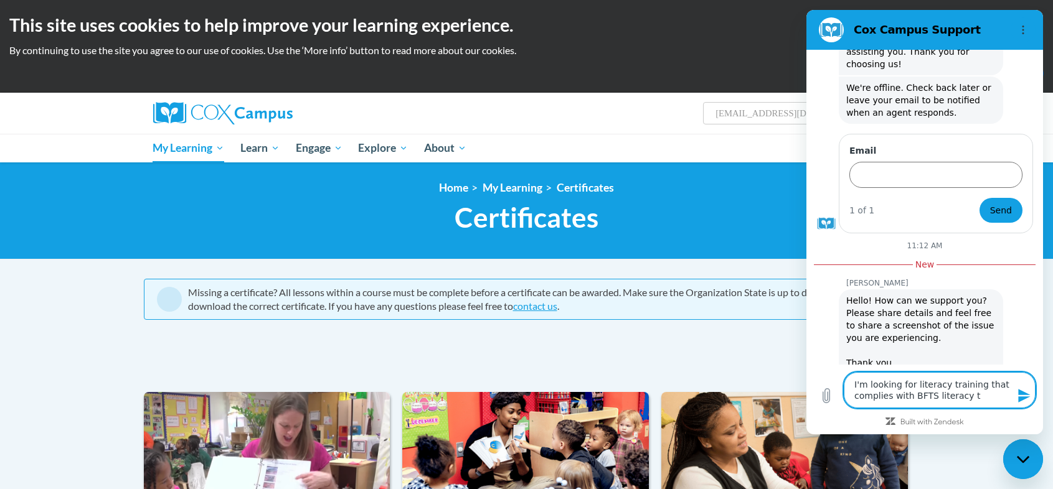
type textarea "I'm looking for literacy training that complies with BFTS literacy tr"
type textarea "x"
type textarea "I'm looking for literacy training that complies with BFTS literacy tra"
type textarea "x"
type textarea "I'm looking for literacy training that complies with BFTS literacy trai"
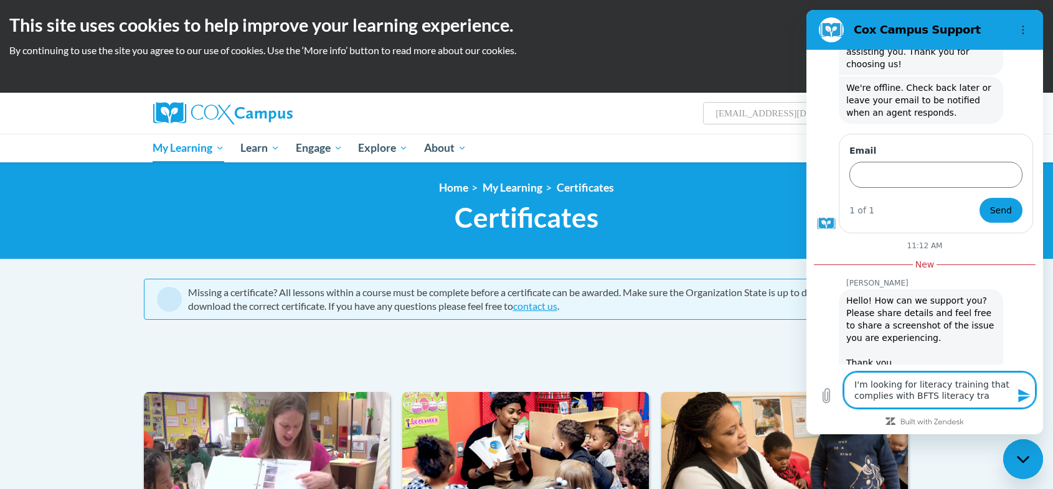
type textarea "x"
type textarea "I'm looking for literacy training that complies with BFTS literacy train"
type textarea "x"
type textarea "I'm looking for literacy training that complies with BFTS literacy trainf"
type textarea "x"
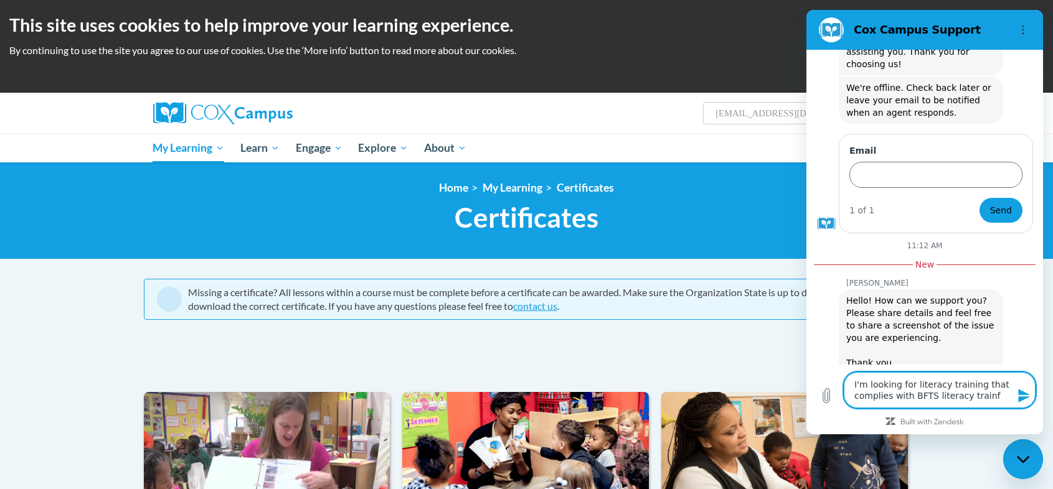
type textarea "I'm looking for literacy training that complies with BFTS literacy train"
type textarea "x"
type textarea "I'm looking for literacy training that complies with BFTS literacy traini"
type textarea "x"
type textarea "I'm looking for literacy training that complies with BFTS literacy trainin"
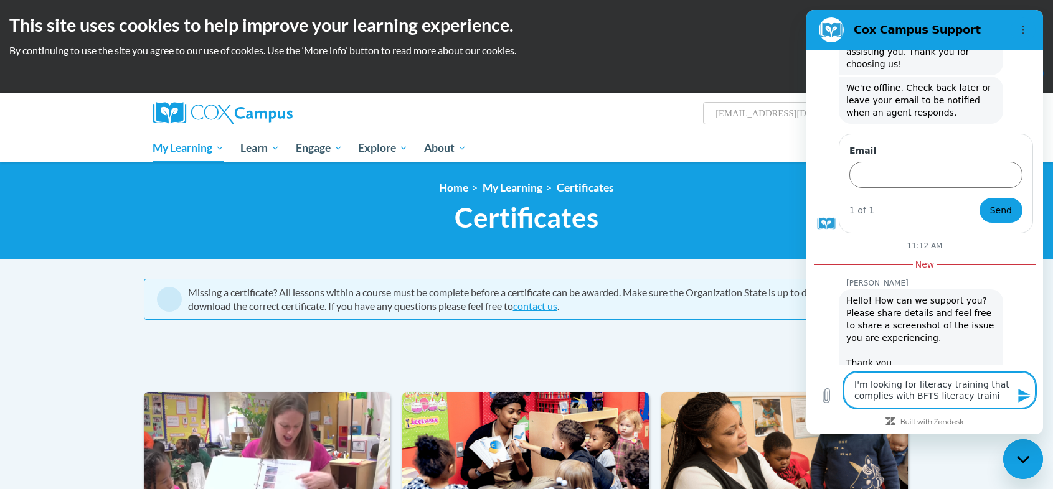
type textarea "x"
type textarea "I'm looking for literacy training that complies with BFTS literacy training"
type textarea "x"
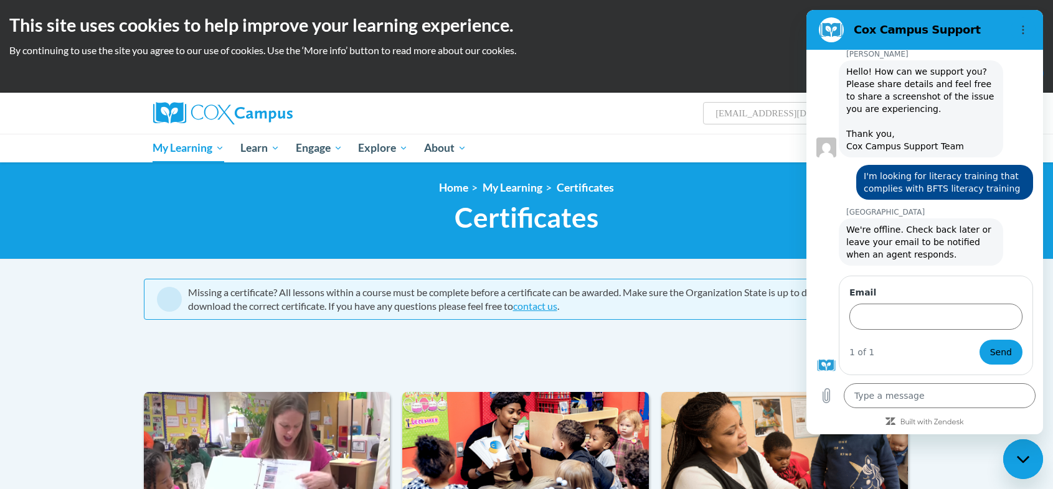
scroll to position [790, 0]
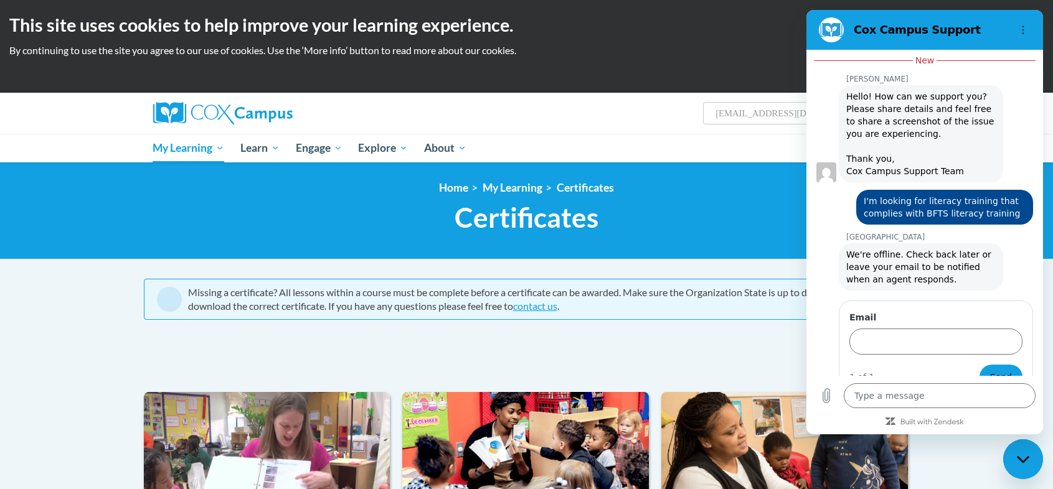
type textarea "x"
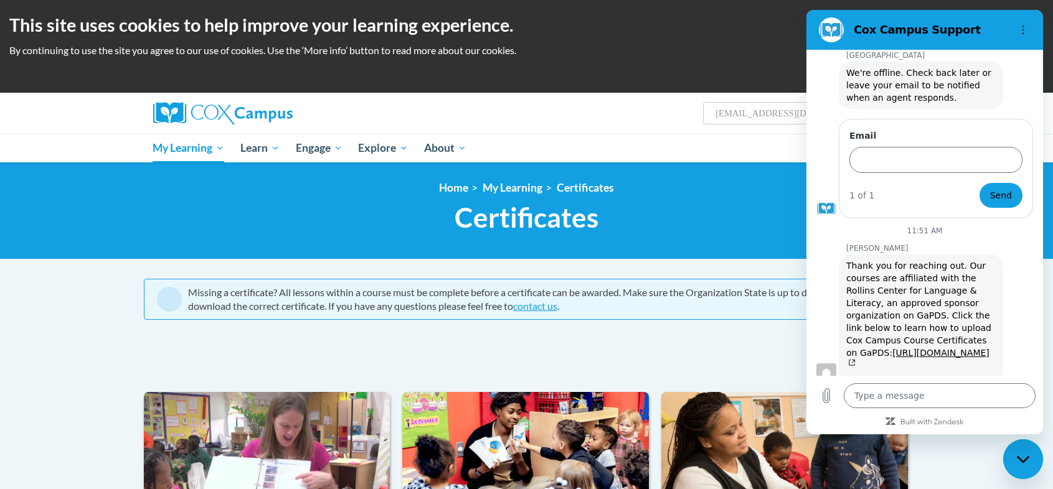
scroll to position [975, 0]
